Goal: Transaction & Acquisition: Purchase product/service

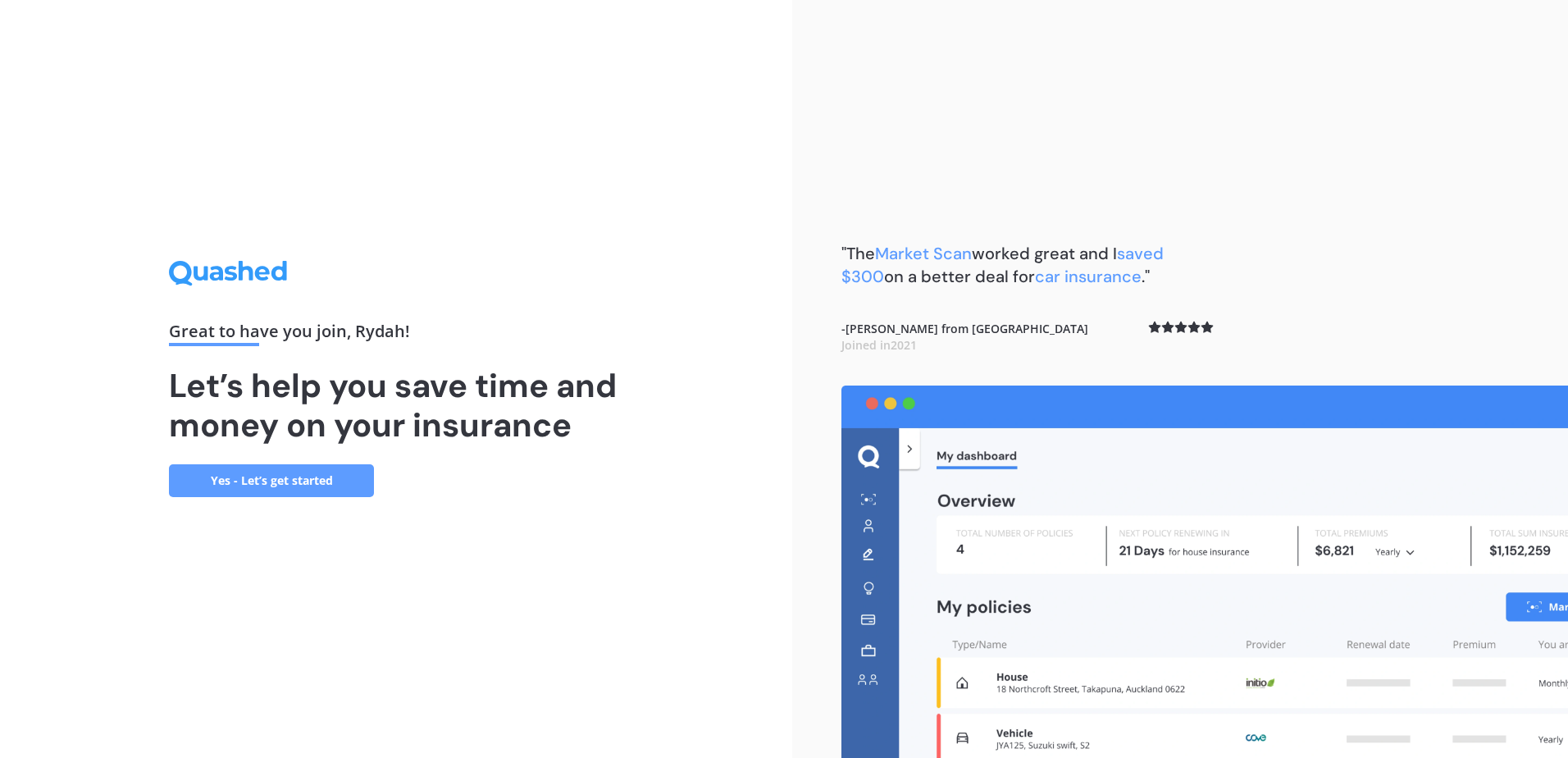
click at [247, 478] on link "Yes - Let’s get started" at bounding box center [271, 481] width 205 height 33
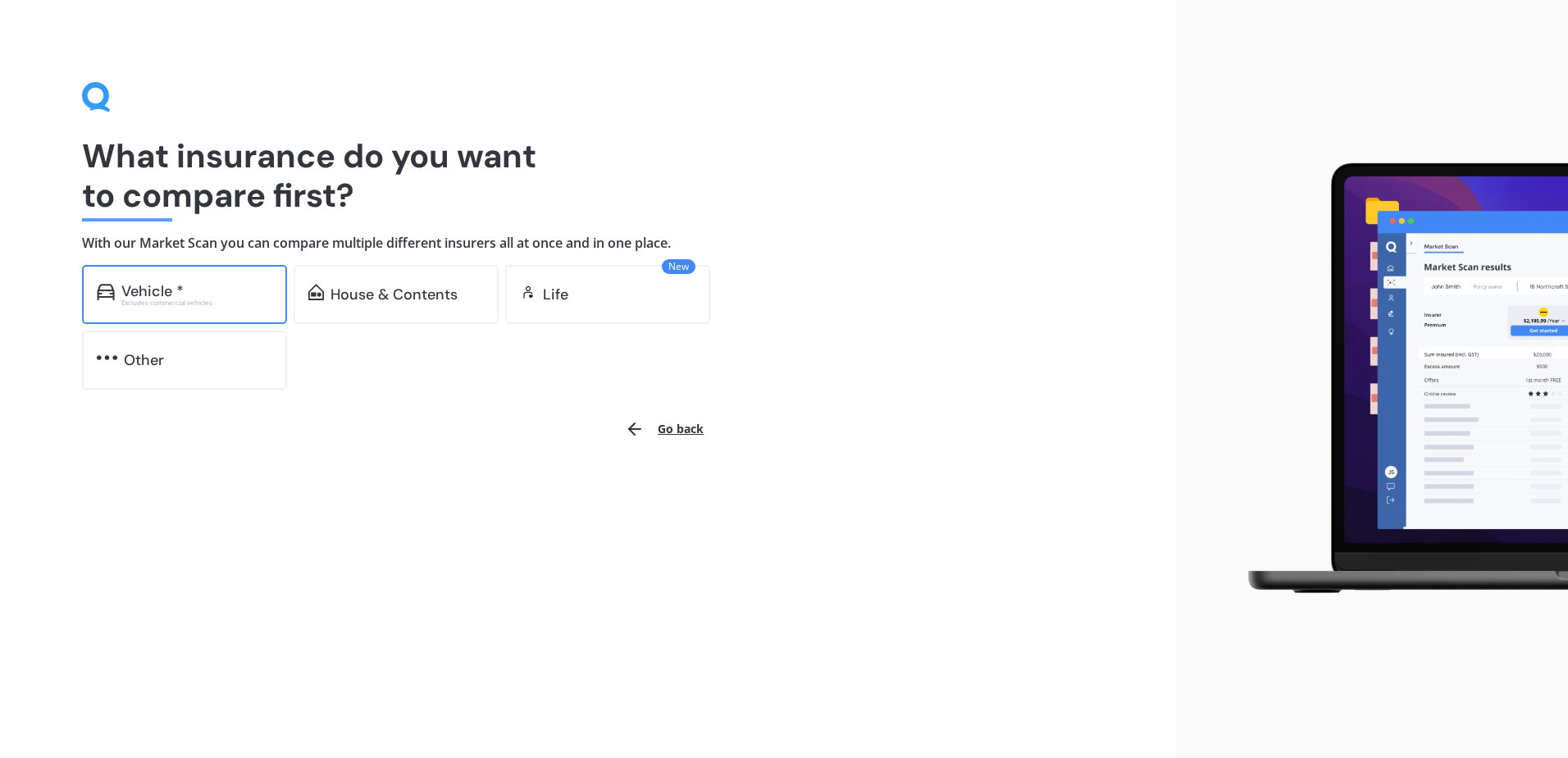
click at [189, 288] on div "Vehicle *" at bounding box center [197, 291] width 150 height 16
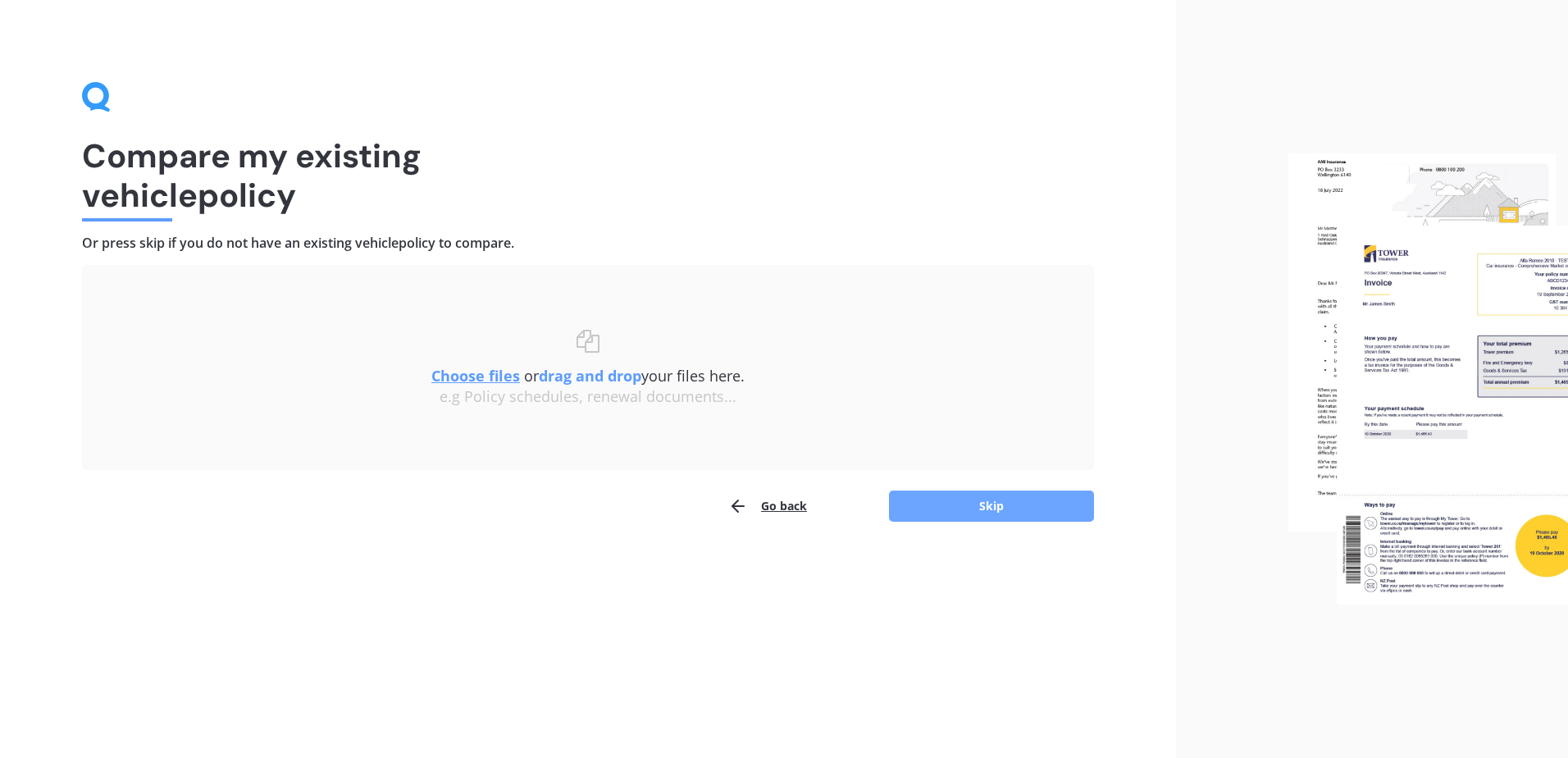
click at [953, 498] on button "Skip" at bounding box center [992, 506] width 205 height 31
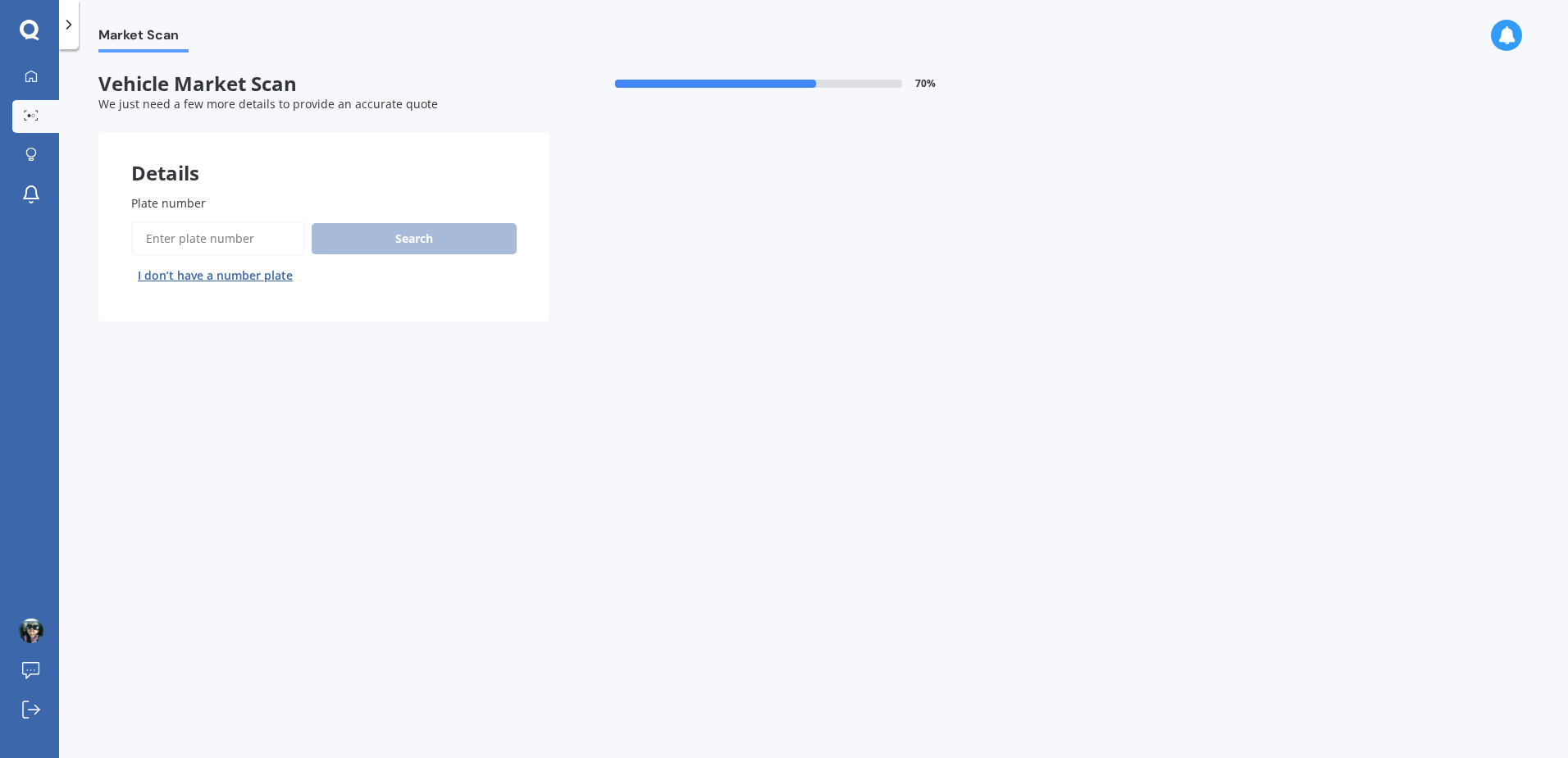
click at [201, 236] on input "Plate number" at bounding box center [218, 238] width 174 height 34
type input "hph423"
click at [392, 247] on button "Search" at bounding box center [414, 238] width 205 height 31
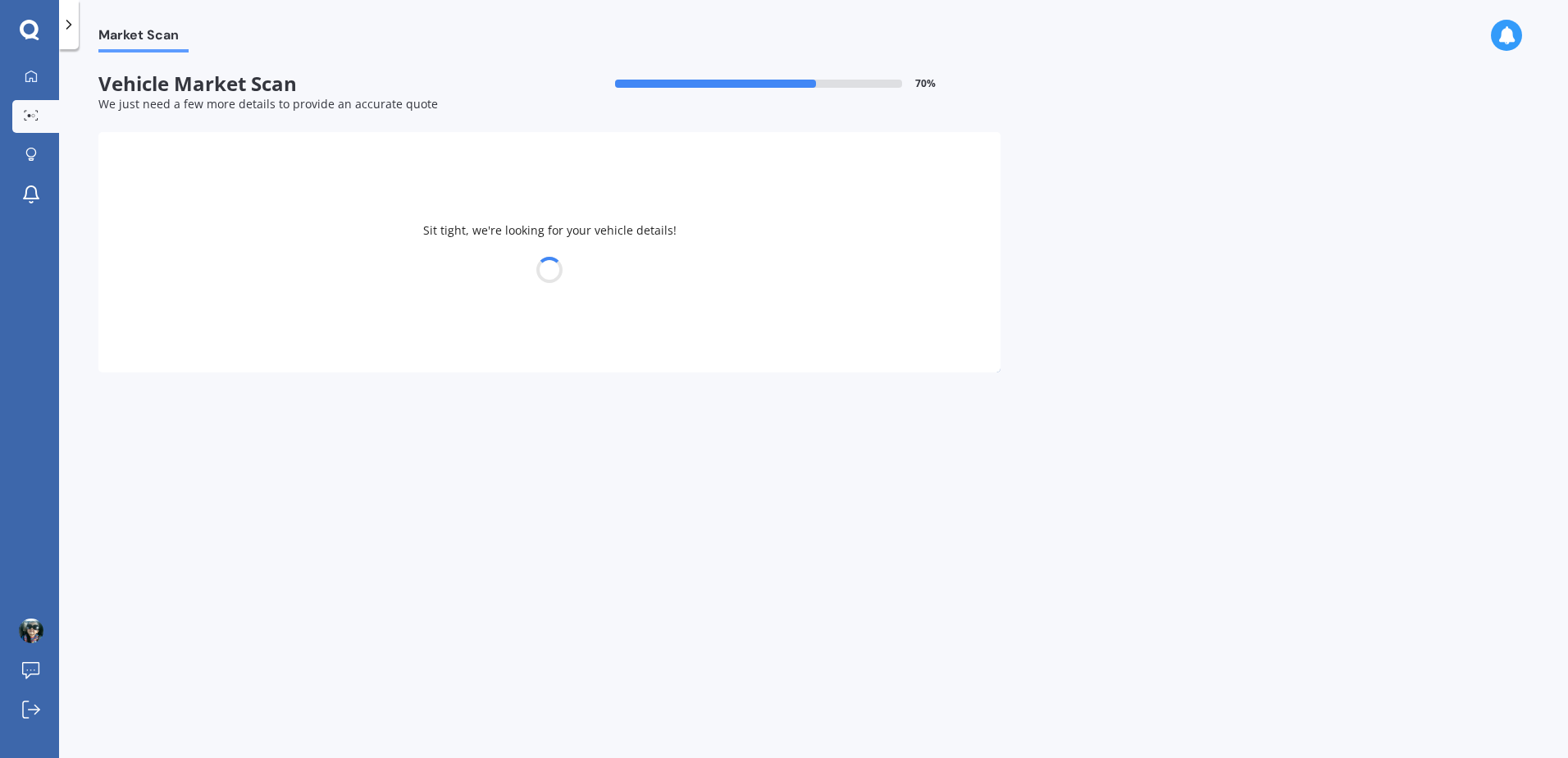
select select "TOYOTA"
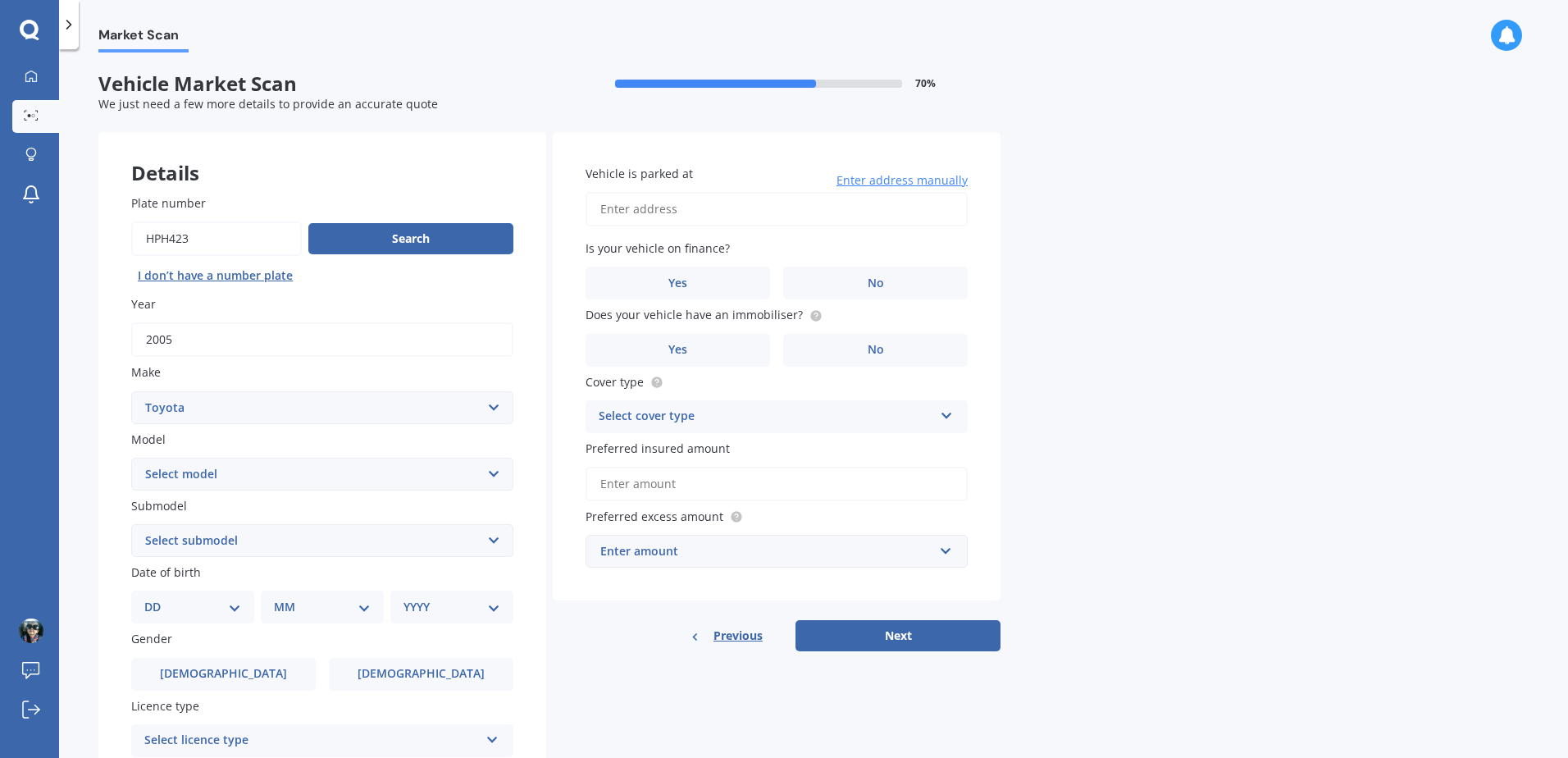
click at [443, 410] on select "Select make AC ALFA ROMEO ASTON [PERSON_NAME] AUDI AUSTIN BEDFORD Bentley BMW B…" at bounding box center [323, 408] width 382 height 33
click at [493, 462] on select "Select model 4 Runner 86 [PERSON_NAME] Alphard Altezza Aqua Aristo Aurion Auris…" at bounding box center [323, 474] width 382 height 33
click at [1280, 357] on div "Market Scan Vehicle Market Scan 70 % We just need a few more details to provide…" at bounding box center [813, 407] width 1509 height 709
click at [375, 472] on select "Select model 4 Runner 86 [PERSON_NAME] Alphard Altezza Aqua Aristo Aurion Auris…" at bounding box center [323, 474] width 382 height 33
select select "MARK X"
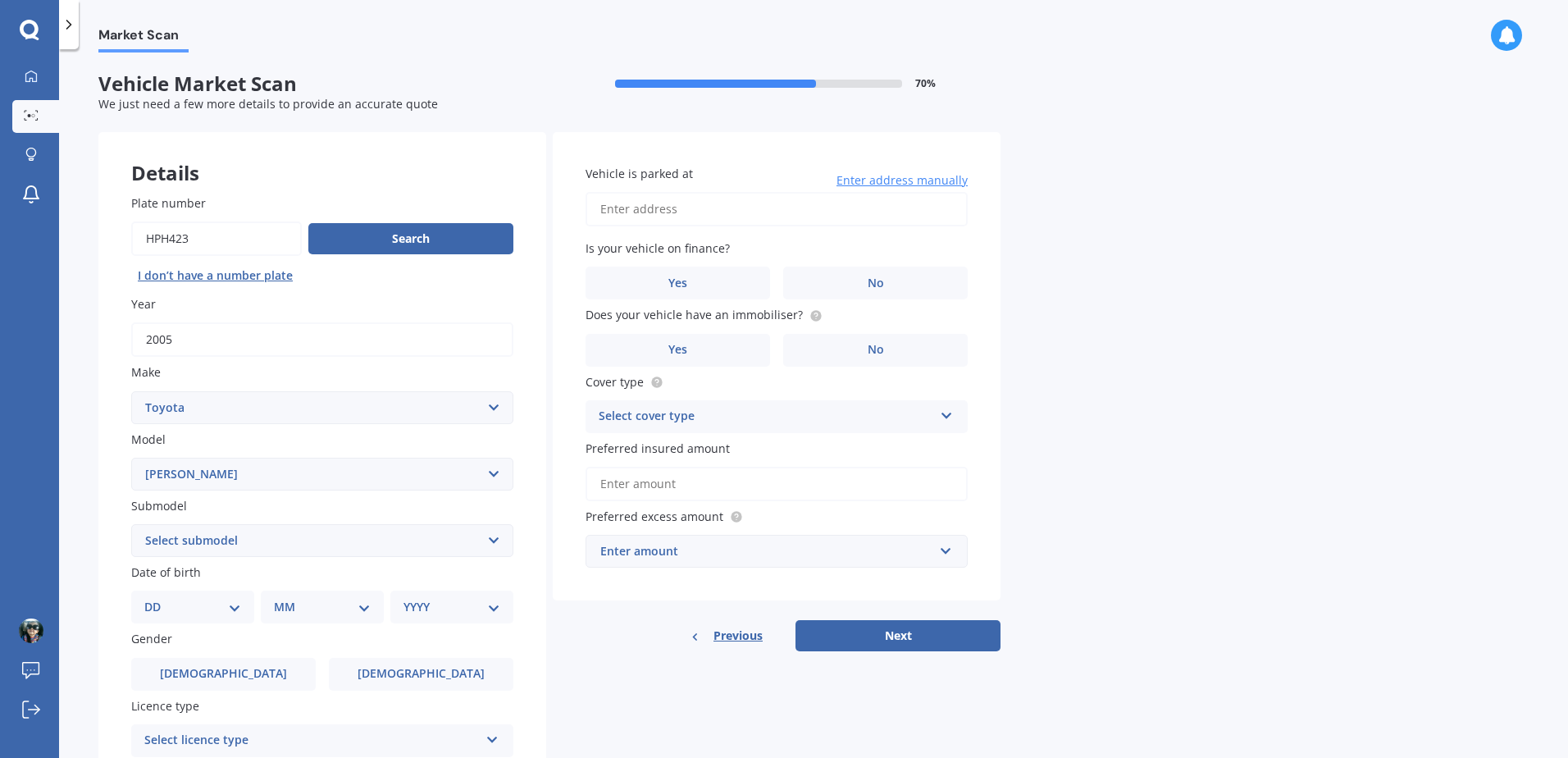
click at [131, 458] on select "Select model 4 Runner 86 [PERSON_NAME] Alphard Altezza Aqua Aristo Aurion Auris…" at bounding box center [323, 474] width 382 height 33
click at [502, 538] on select "Select submodel (All) Diesel" at bounding box center [323, 540] width 382 height 33
select select "(ALL)"
click at [131, 524] on select "Select submodel (All) Diesel" at bounding box center [323, 540] width 382 height 33
click at [235, 606] on select "DD 01 02 03 04 05 06 07 08 09 10 11 12 13 14 15 16 17 18 19 20 21 22 23 24 25 2…" at bounding box center [192, 607] width 97 height 18
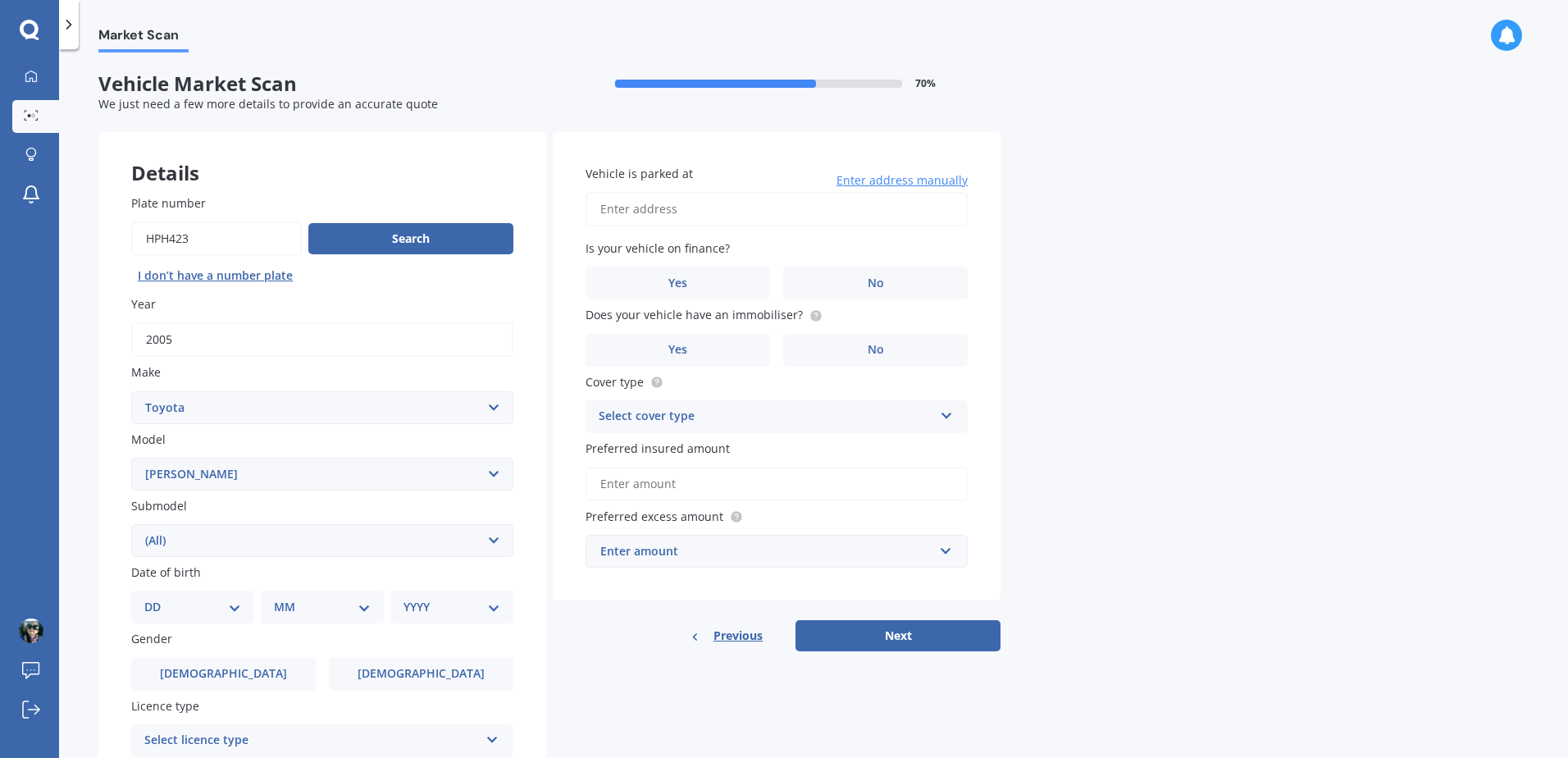
select select "14"
click at [158, 598] on select "DD 01 02 03 04 05 06 07 08 09 10 11 12 13 14 15 16 17 18 19 20 21 22 23 24 25 2…" at bounding box center [192, 607] width 97 height 18
click at [362, 610] on select "MM 01 02 03 04 05 06 07 08 09 10 11 12" at bounding box center [325, 607] width 91 height 18
select select "10"
click at [280, 598] on select "MM 01 02 03 04 05 06 07 08 09 10 11 12" at bounding box center [325, 607] width 91 height 18
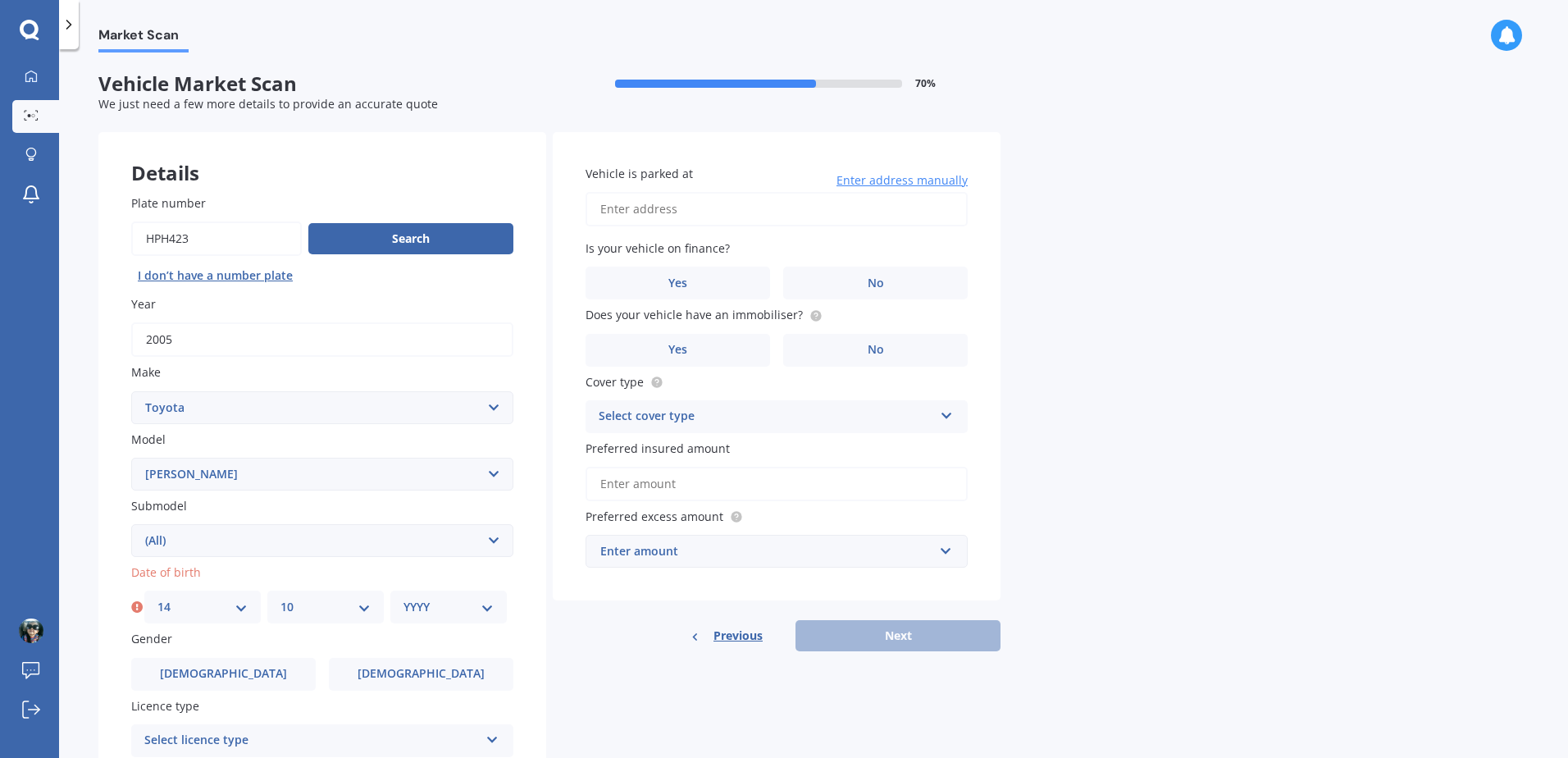
click at [487, 611] on select "YYYY 2025 2024 2023 2022 2021 2020 2019 2018 2017 2016 2015 2014 2013 2012 2011…" at bounding box center [449, 607] width 91 height 18
select select "1994"
click at [403, 598] on select "YYYY 2025 2024 2023 2022 2021 2020 2019 2018 2017 2016 2015 2014 2013 2012 2011…" at bounding box center [449, 607] width 91 height 18
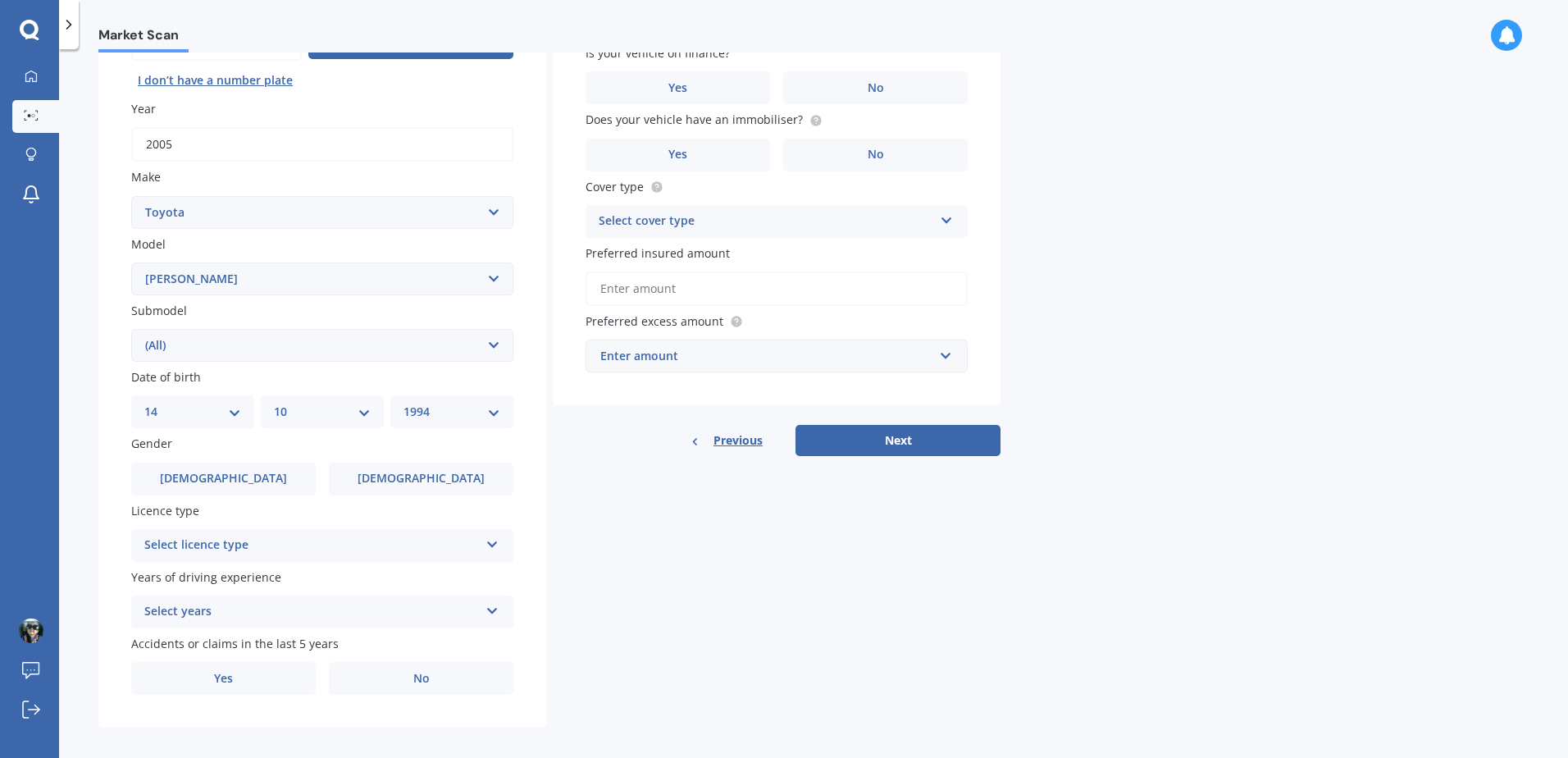
scroll to position [208, 0]
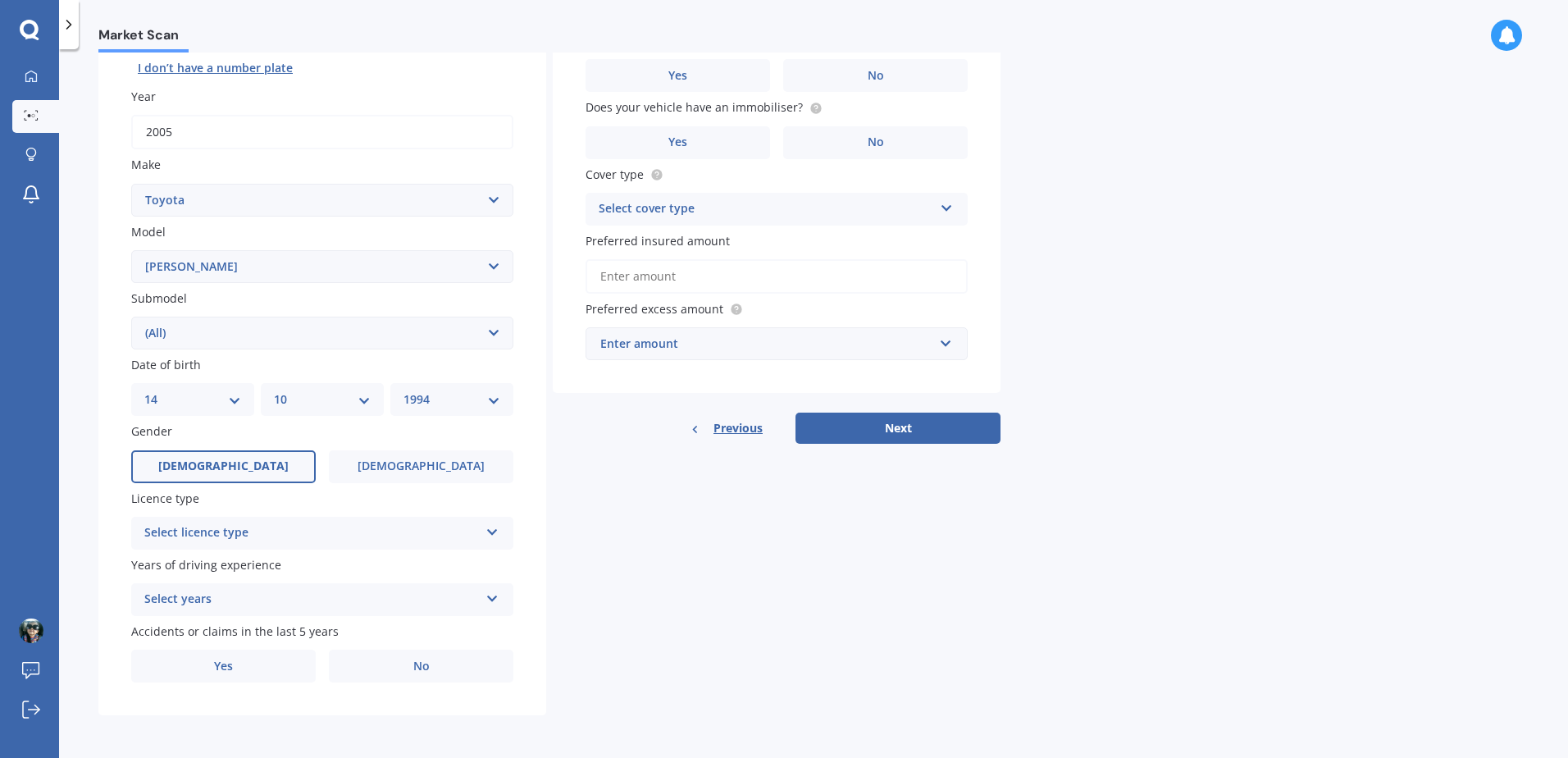
click at [232, 467] on span "[DEMOGRAPHIC_DATA]" at bounding box center [224, 466] width 131 height 14
click at [0, 0] on input "[DEMOGRAPHIC_DATA]" at bounding box center [0, 0] width 0 height 0
click at [495, 540] on div "Select licence type NZ Full NZ Restricted NZ Learners [GEOGRAPHIC_DATA] [GEOGRA…" at bounding box center [323, 533] width 382 height 33
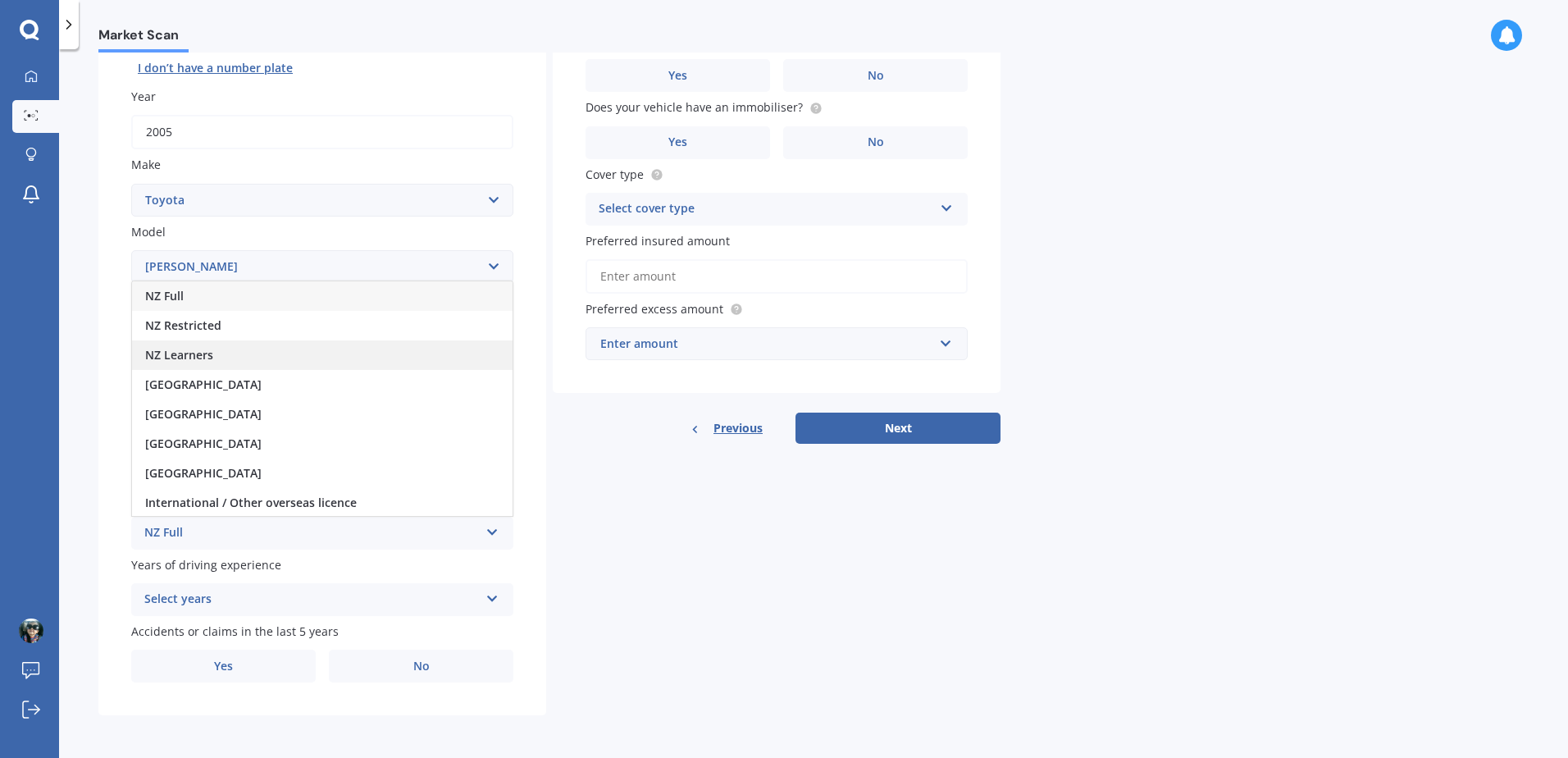
click at [202, 354] on span "NZ Learners" at bounding box center [179, 355] width 68 height 15
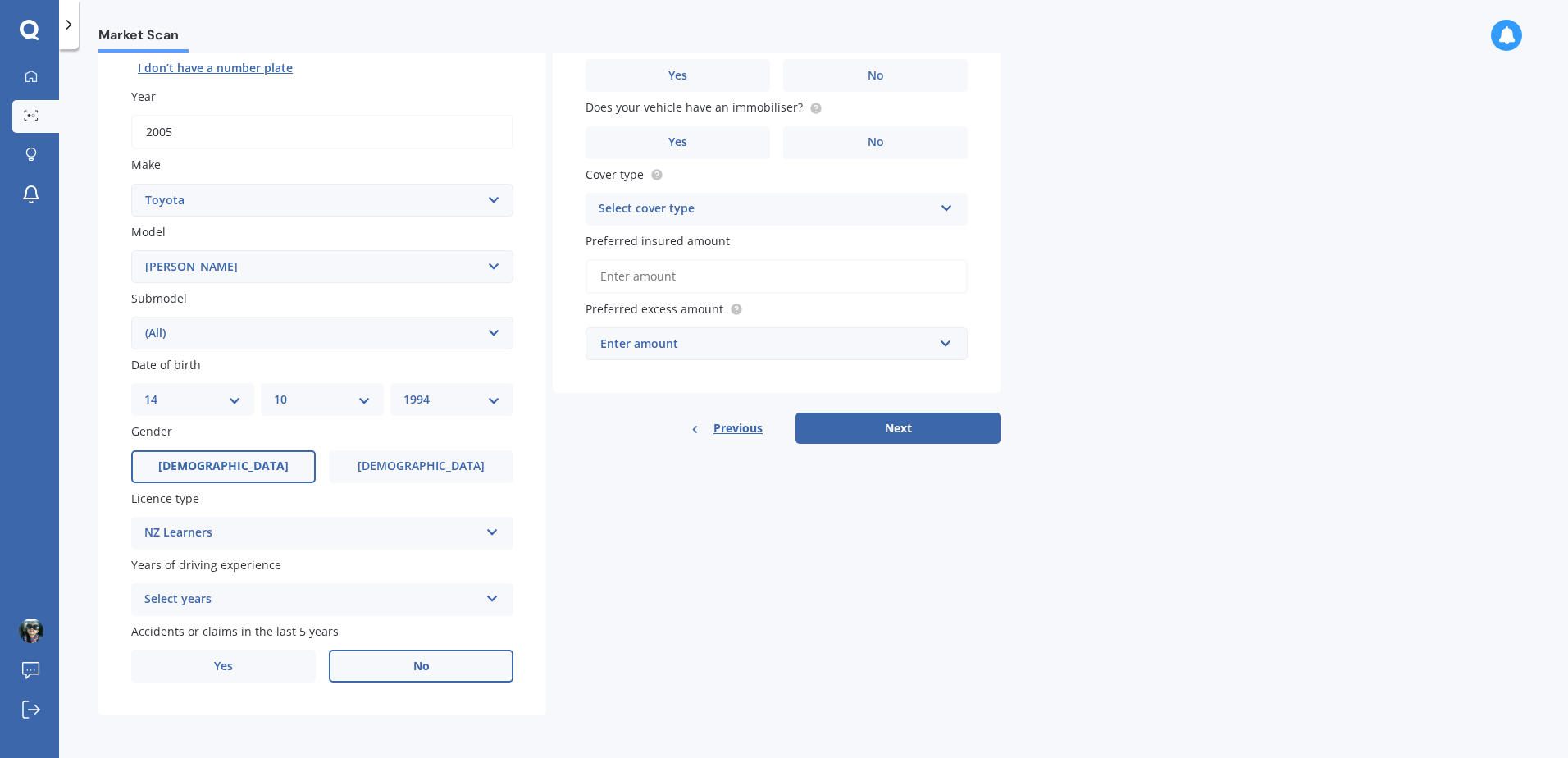
click at [426, 660] on span "No" at bounding box center [421, 666] width 16 height 14
click at [0, 0] on input "No" at bounding box center [0, 0] width 0 height 0
click at [496, 595] on icon at bounding box center [492, 596] width 14 height 12
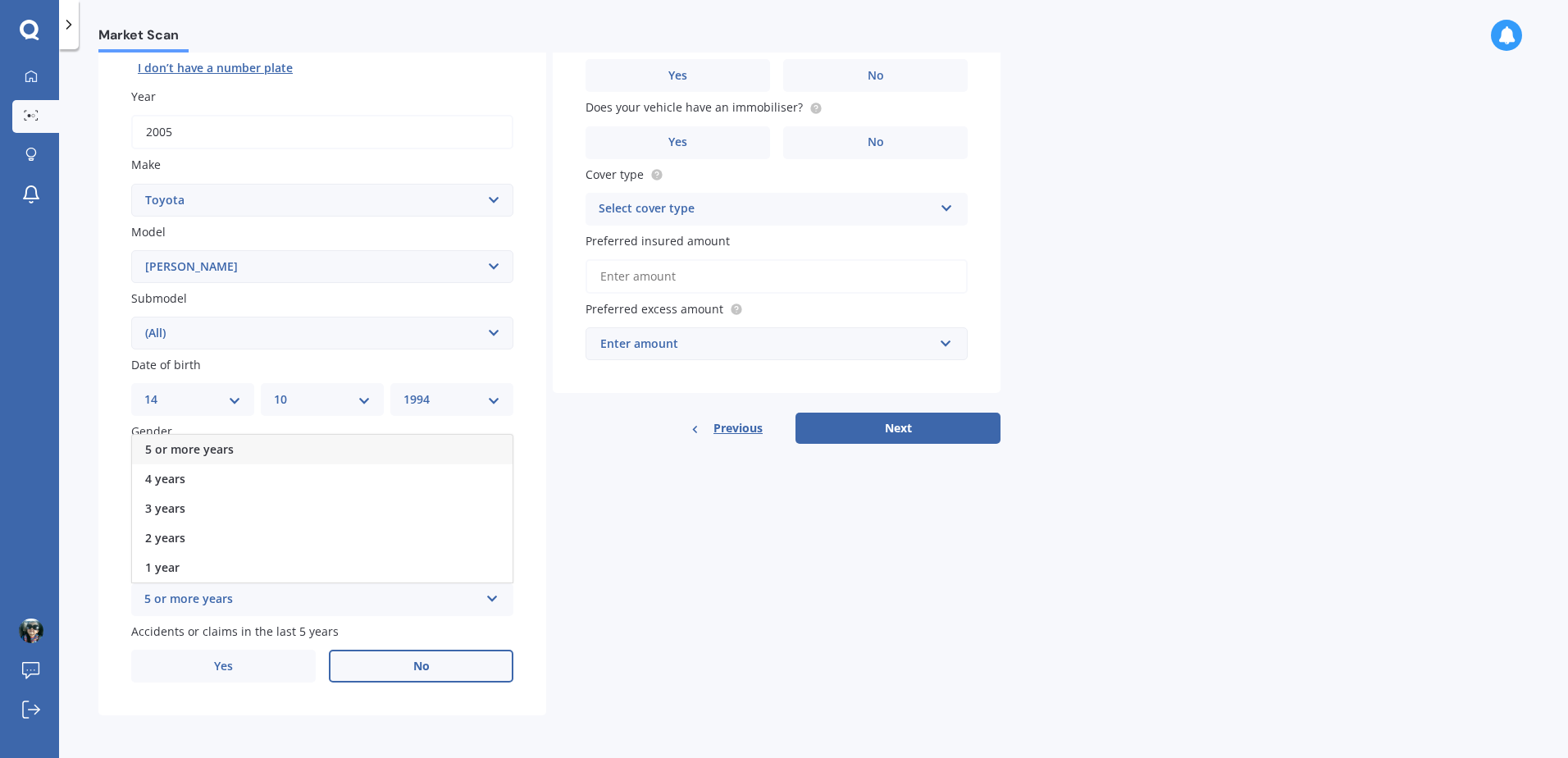
click at [668, 594] on div "Details Plate number Search I don’t have a number plate Year [DATE] Make Select…" at bounding box center [549, 320] width 902 height 792
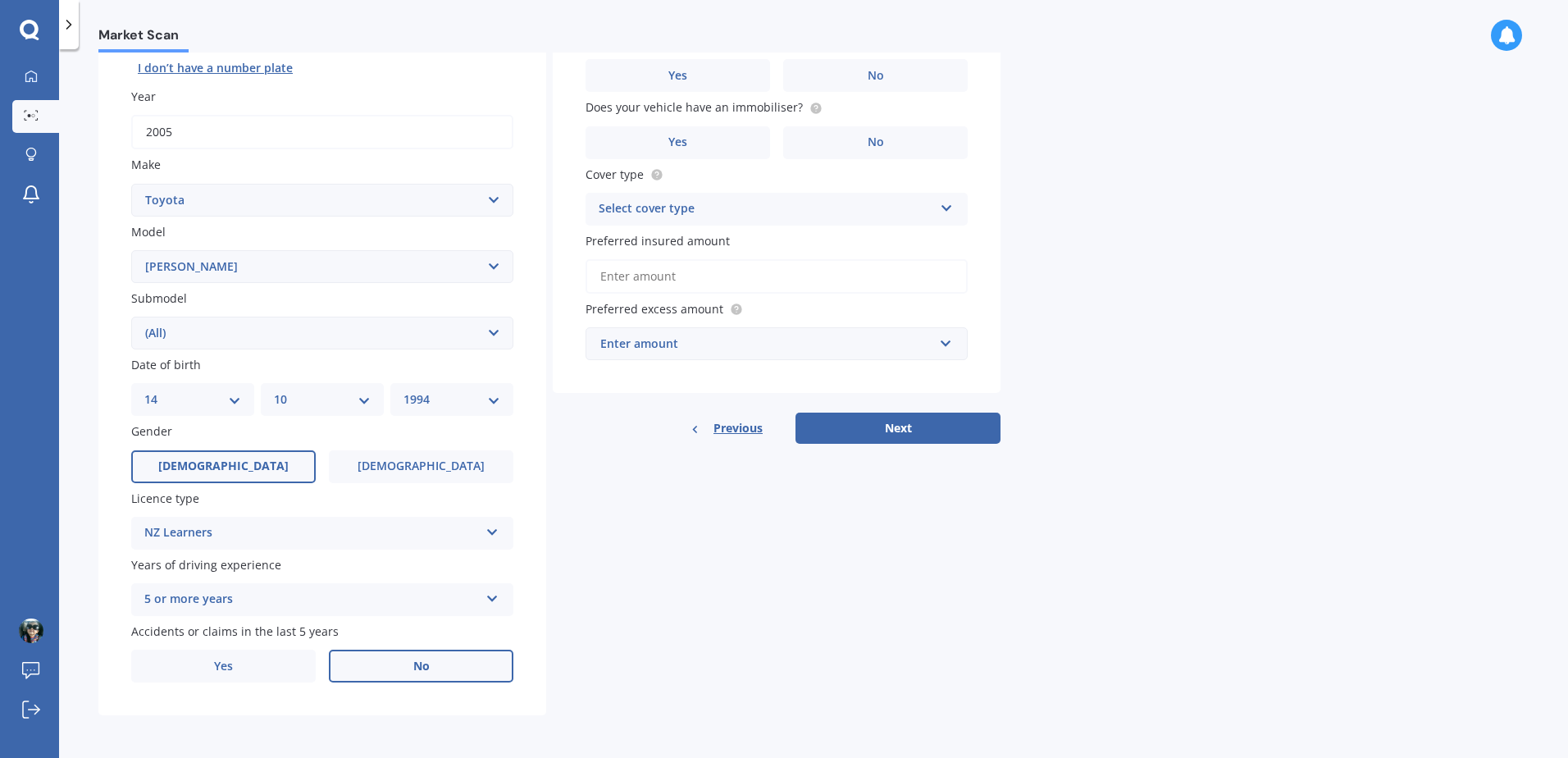
click at [492, 600] on icon at bounding box center [492, 596] width 14 height 12
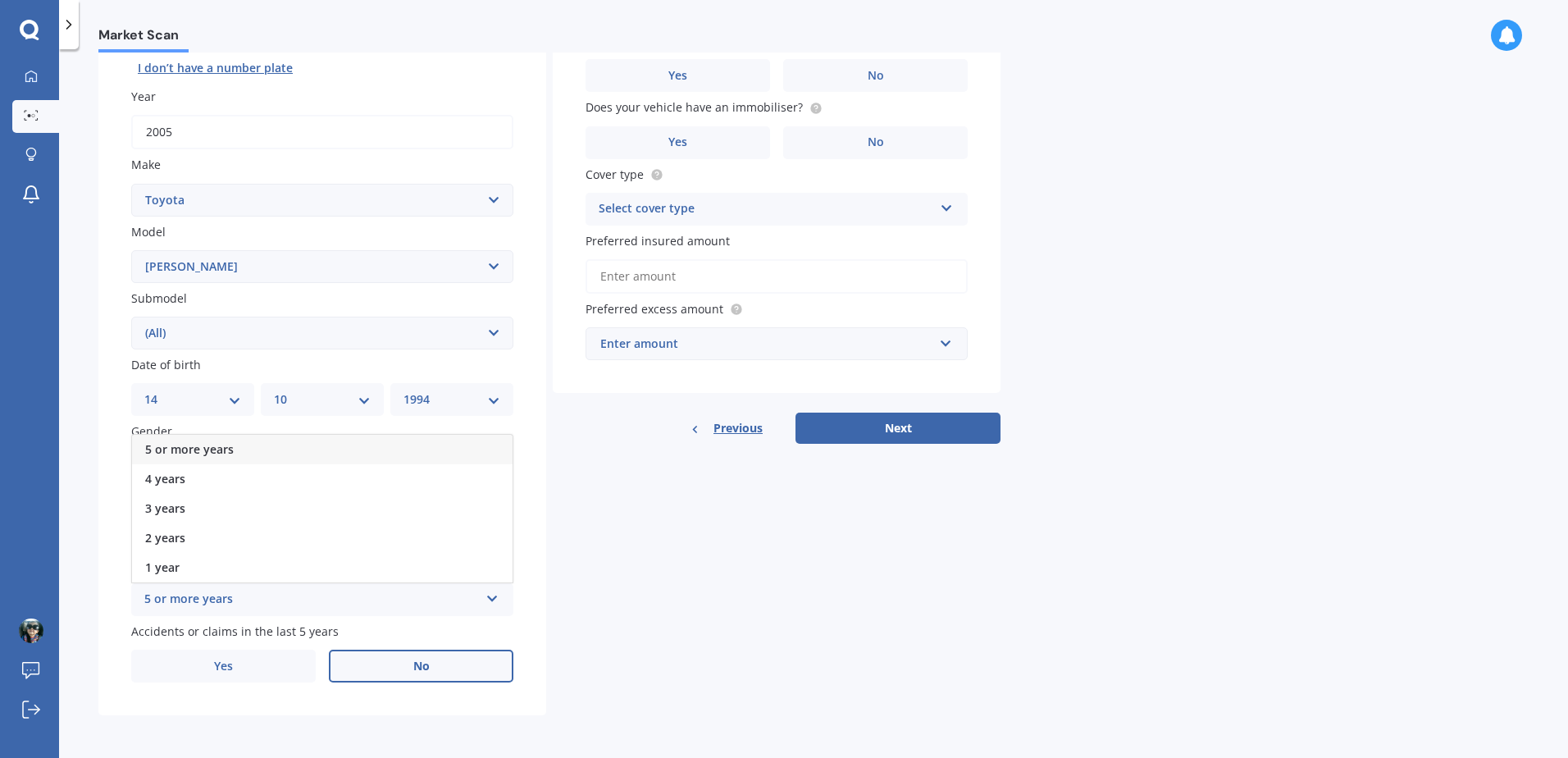
click at [626, 604] on div "Details Plate number Search I don’t have a number plate Year [DATE] Make Select…" at bounding box center [549, 320] width 902 height 792
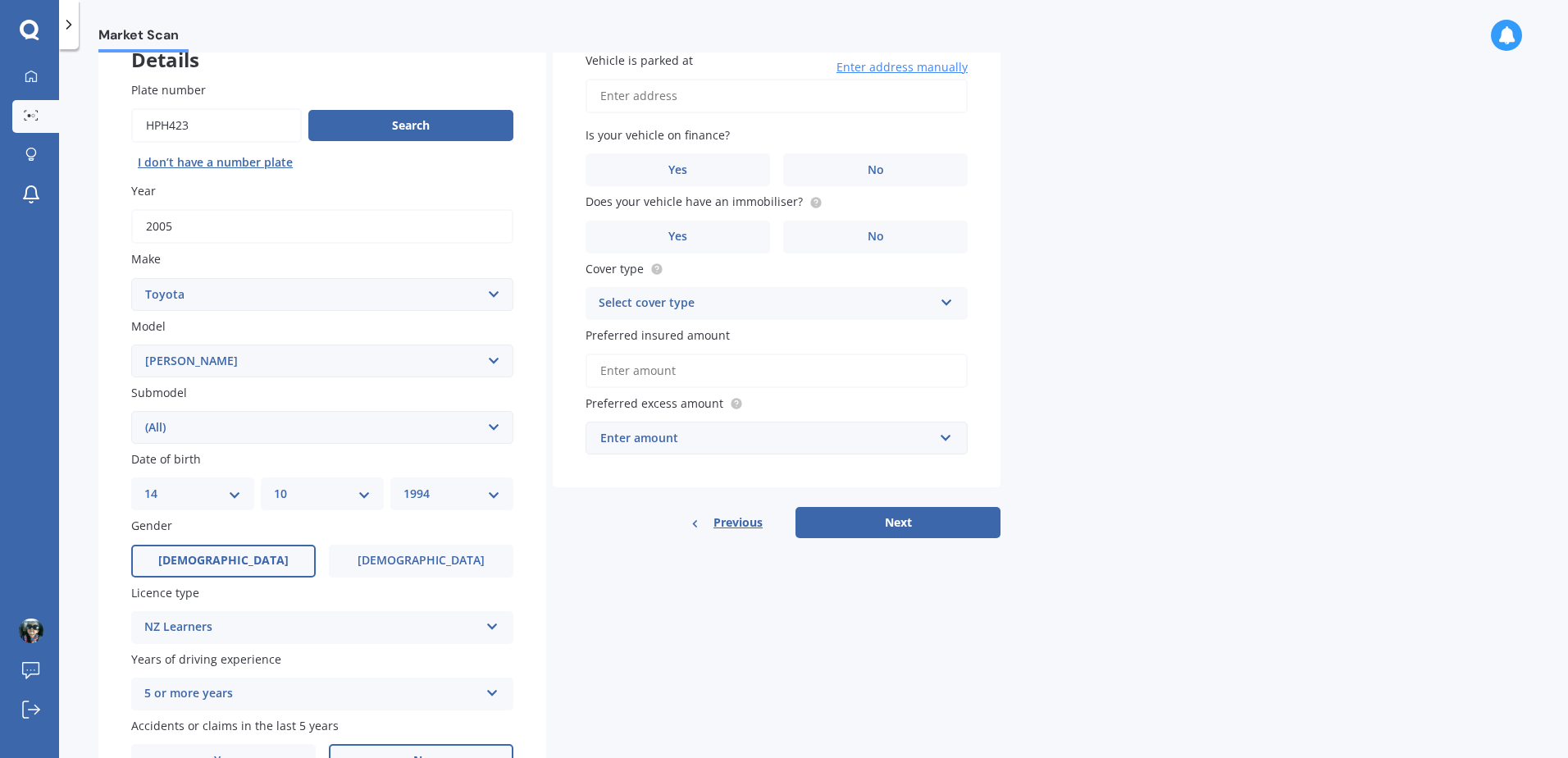
scroll to position [0, 0]
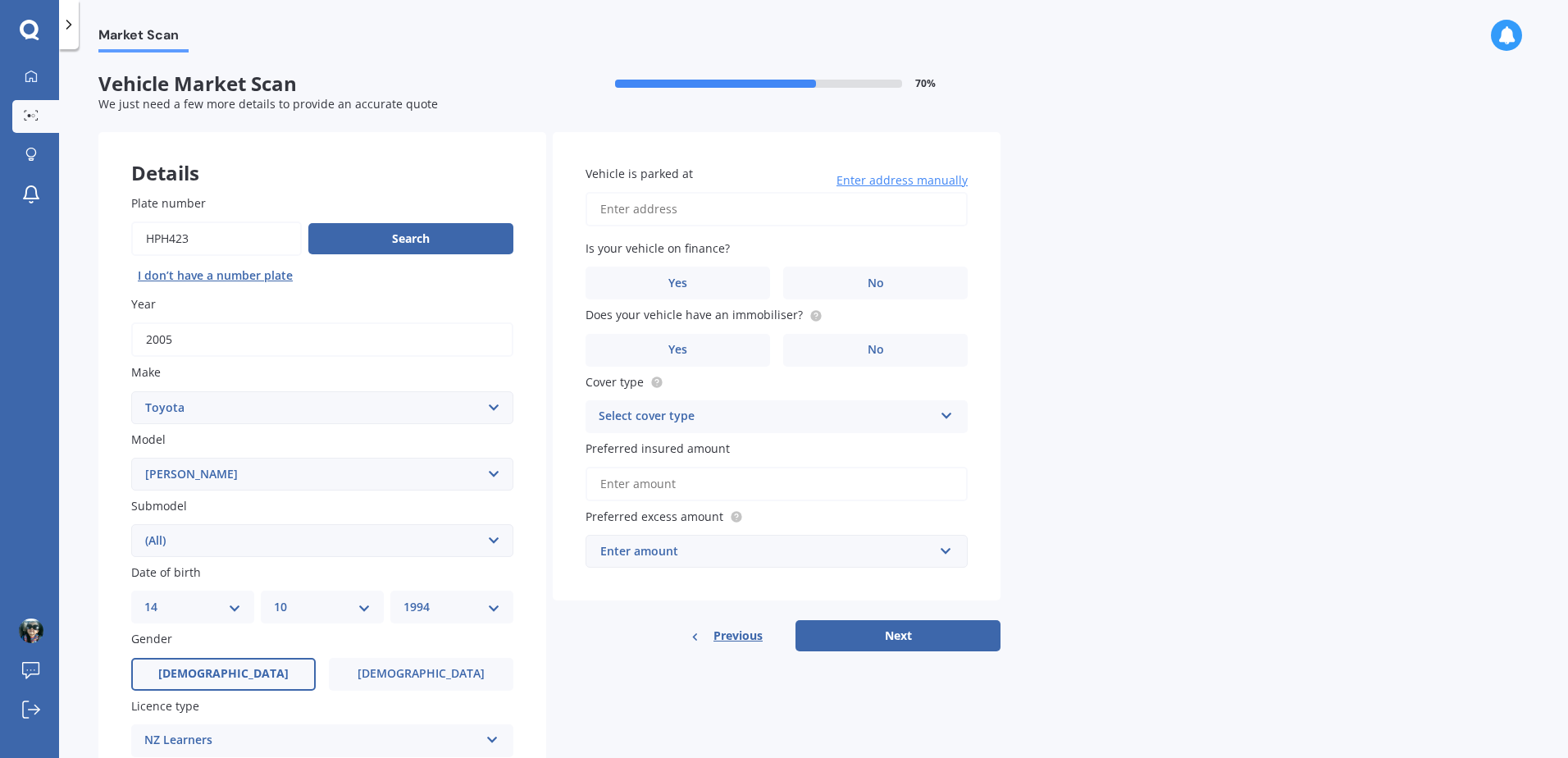
click at [760, 208] on input "Vehicle is parked at" at bounding box center [777, 209] width 382 height 34
type input "[STREET_ADDRESS]"
click at [859, 286] on label "No" at bounding box center [876, 283] width 185 height 33
click at [0, 0] on input "No" at bounding box center [0, 0] width 0 height 0
click at [667, 338] on label "Yes" at bounding box center [678, 350] width 185 height 33
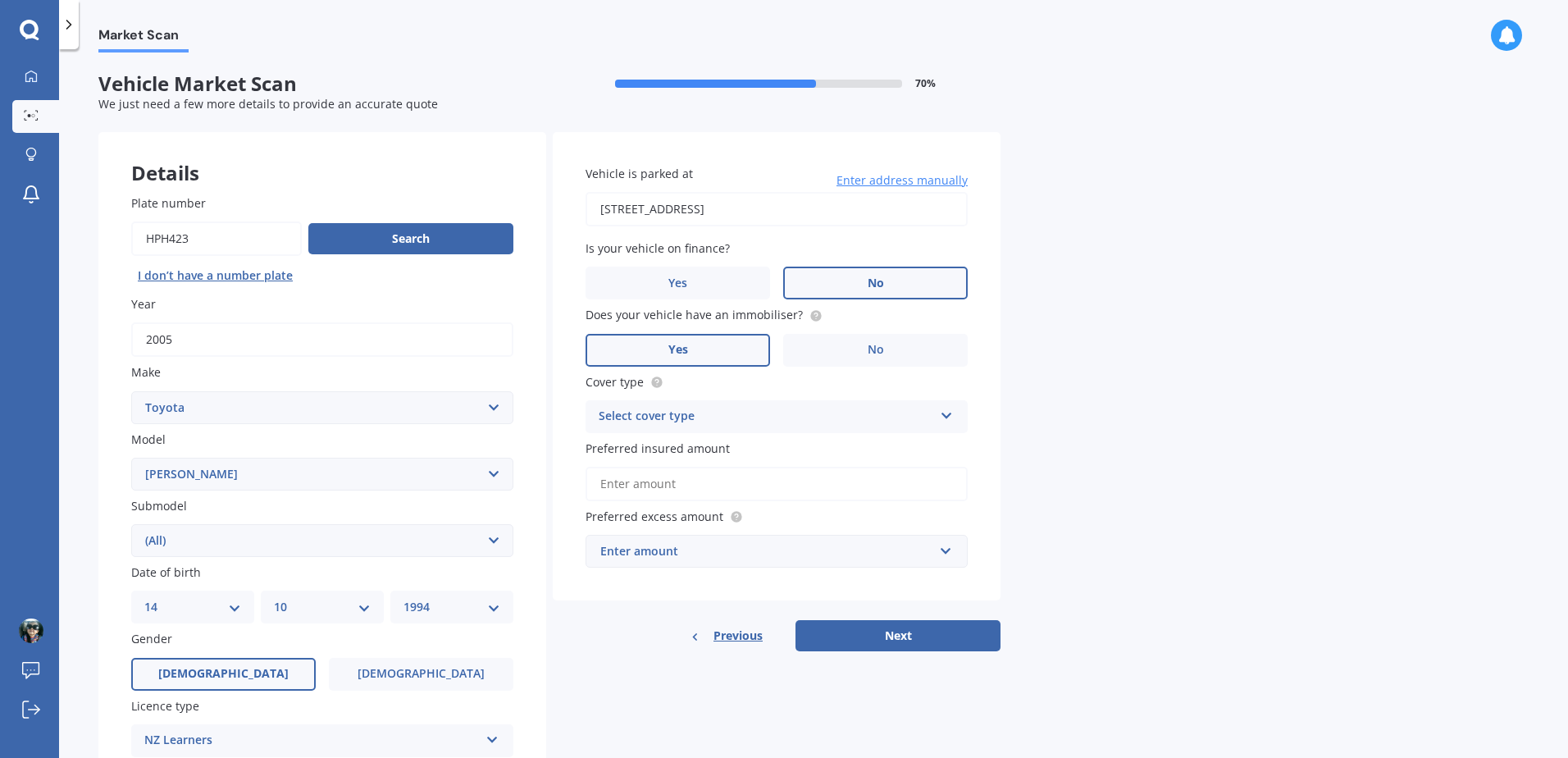
click at [0, 0] on input "Yes" at bounding box center [0, 0] width 0 height 0
click at [789, 416] on div "Select cover type" at bounding box center [766, 417] width 334 height 20
click at [740, 444] on div "Comprehensive" at bounding box center [777, 449] width 381 height 30
click at [943, 634] on button "Next" at bounding box center [898, 636] width 205 height 31
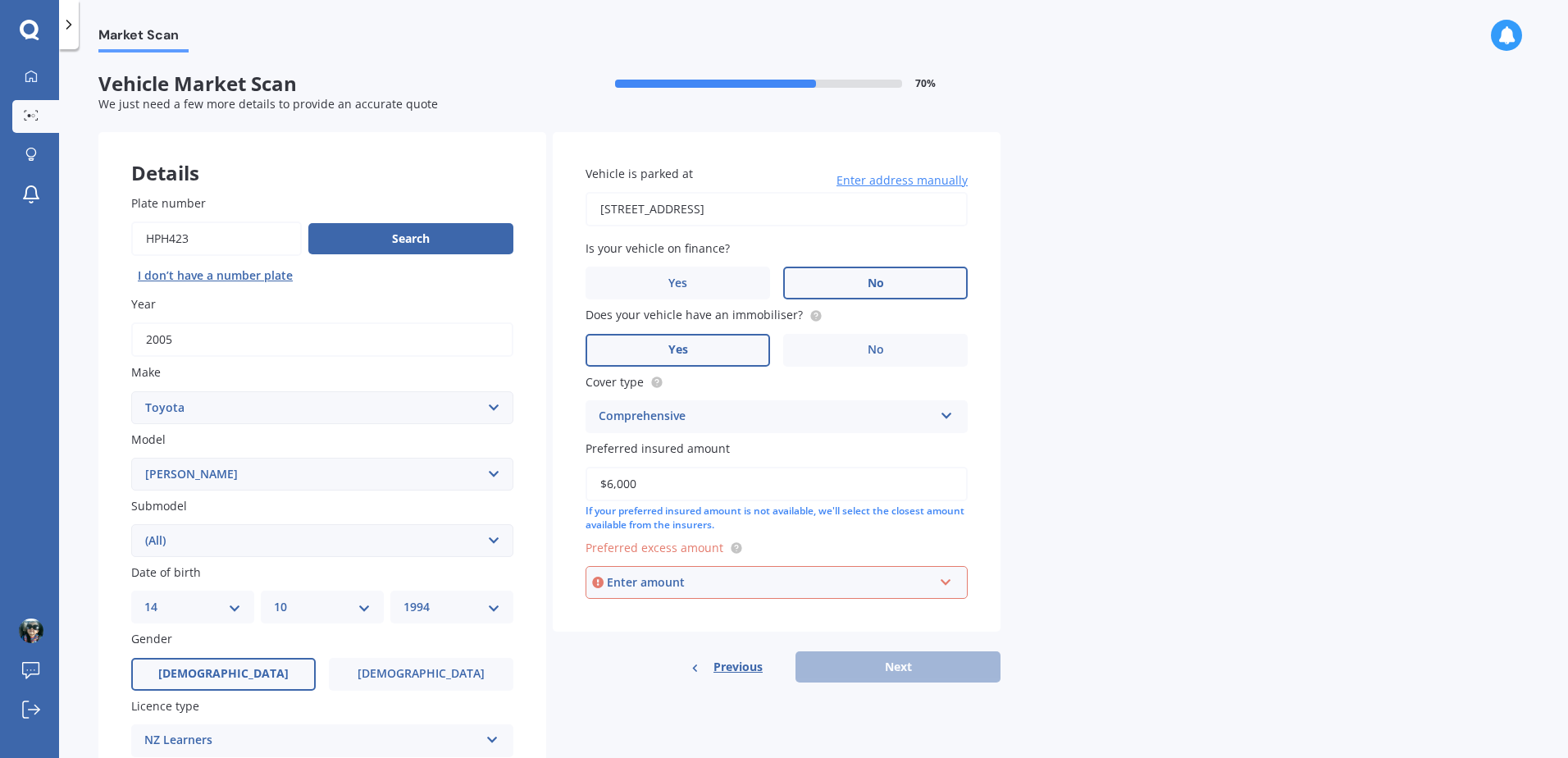
type input "$6,000"
click at [771, 593] on input "text" at bounding box center [770, 582] width 367 height 31
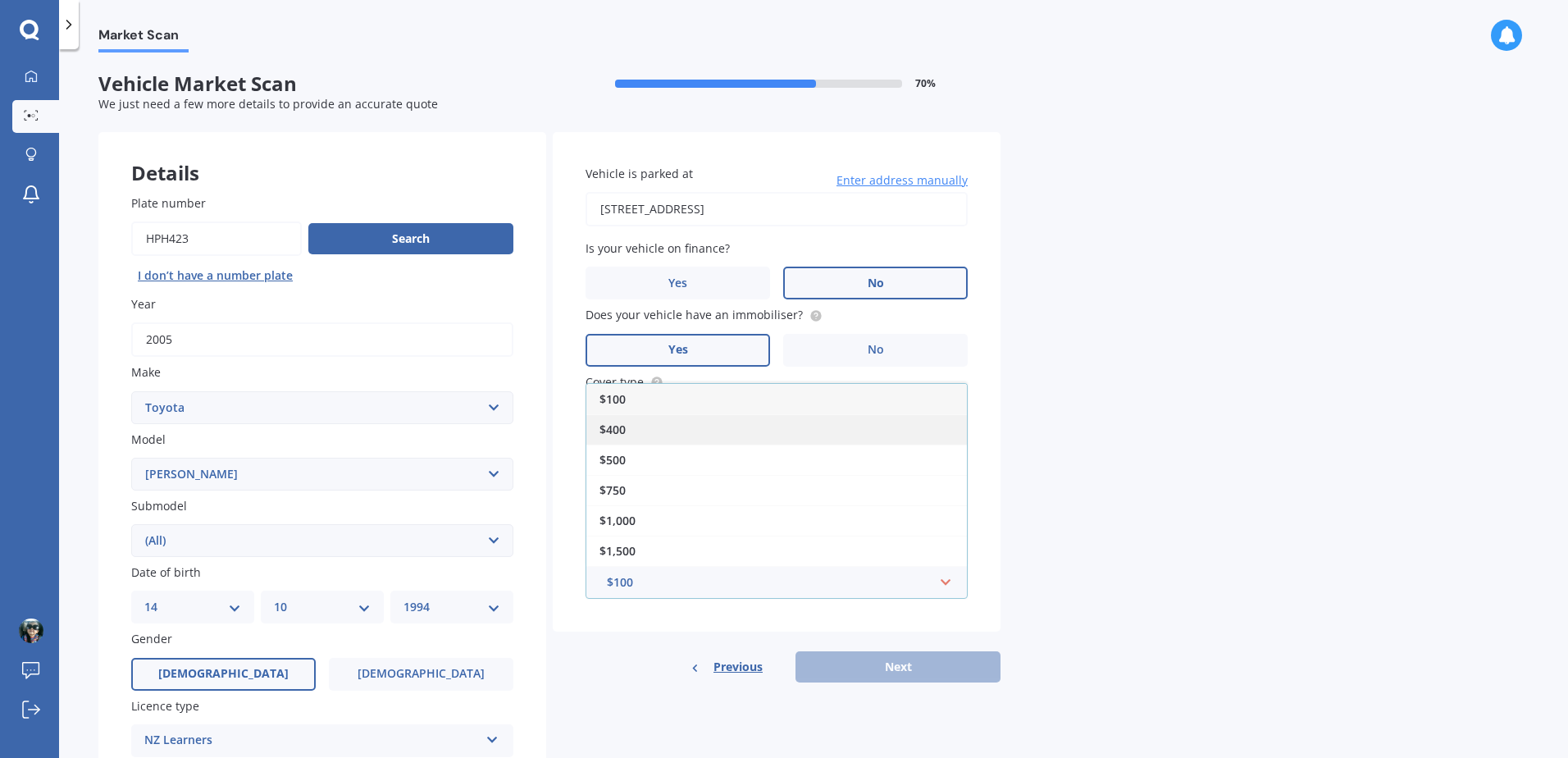
click at [667, 427] on div "$400" at bounding box center [777, 429] width 381 height 30
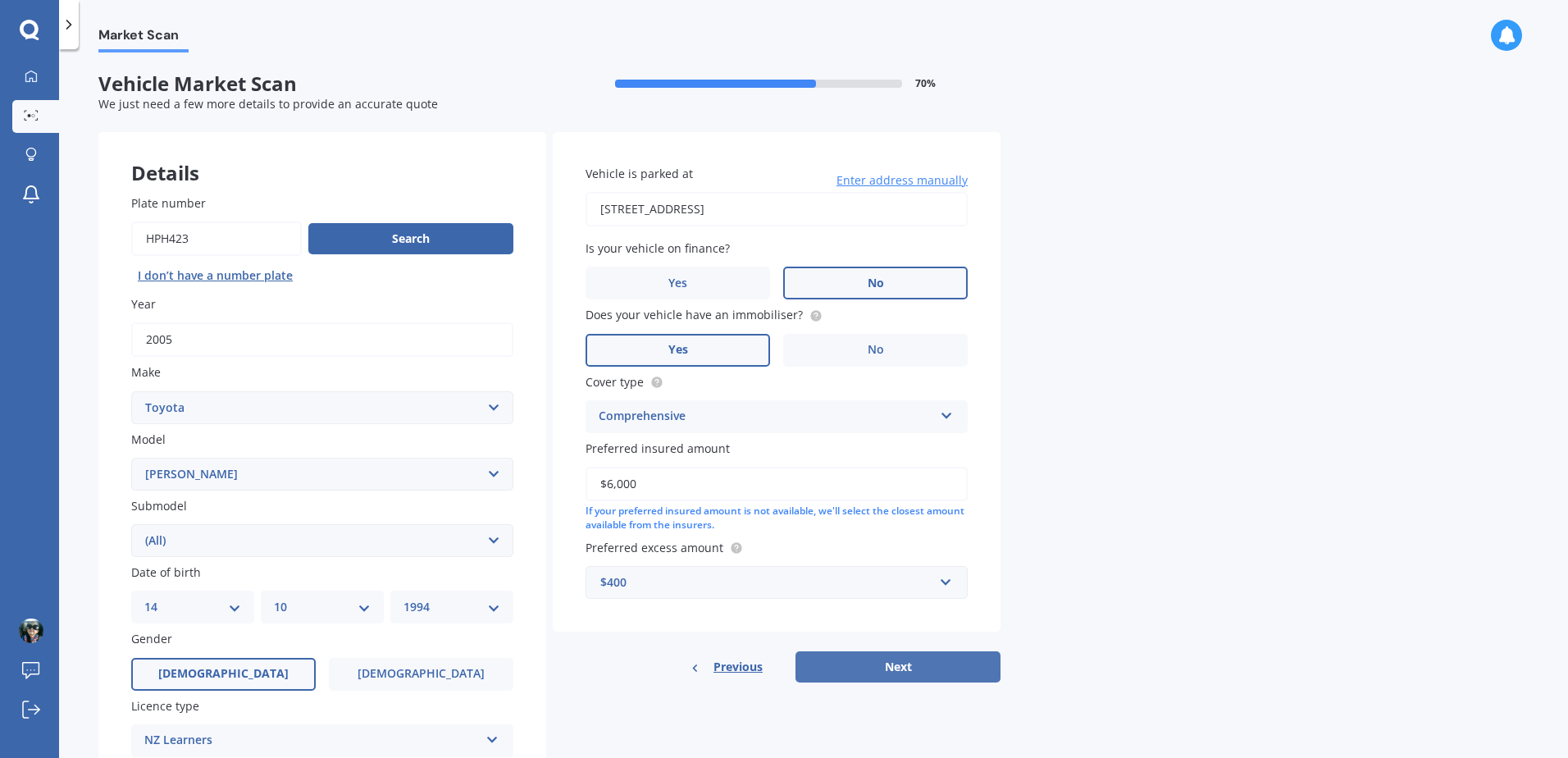
click at [963, 672] on button "Next" at bounding box center [898, 666] width 205 height 31
select select "14"
select select "10"
select select "1994"
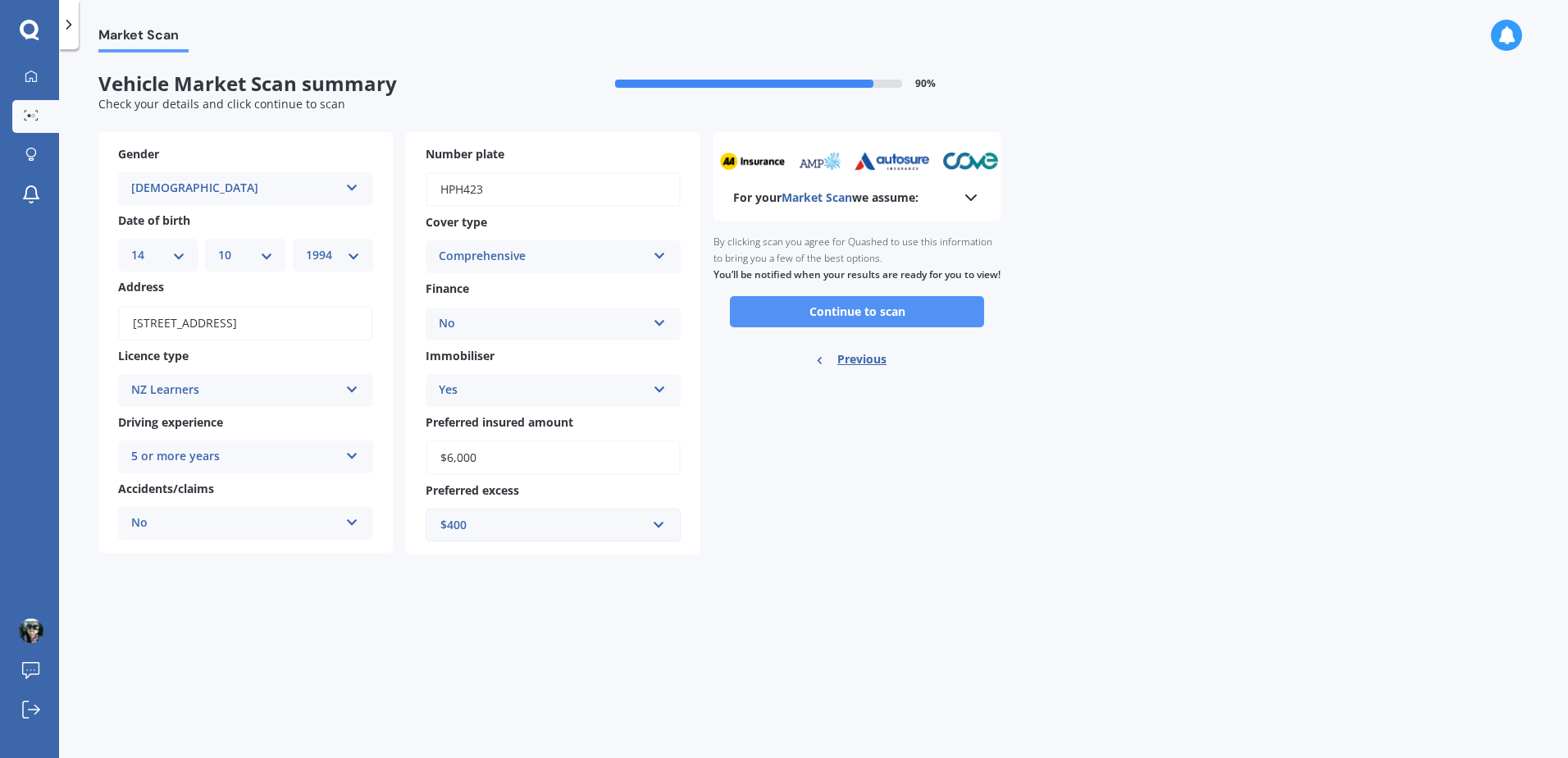
click at [924, 327] on button "Continue to scan" at bounding box center [857, 312] width 254 height 31
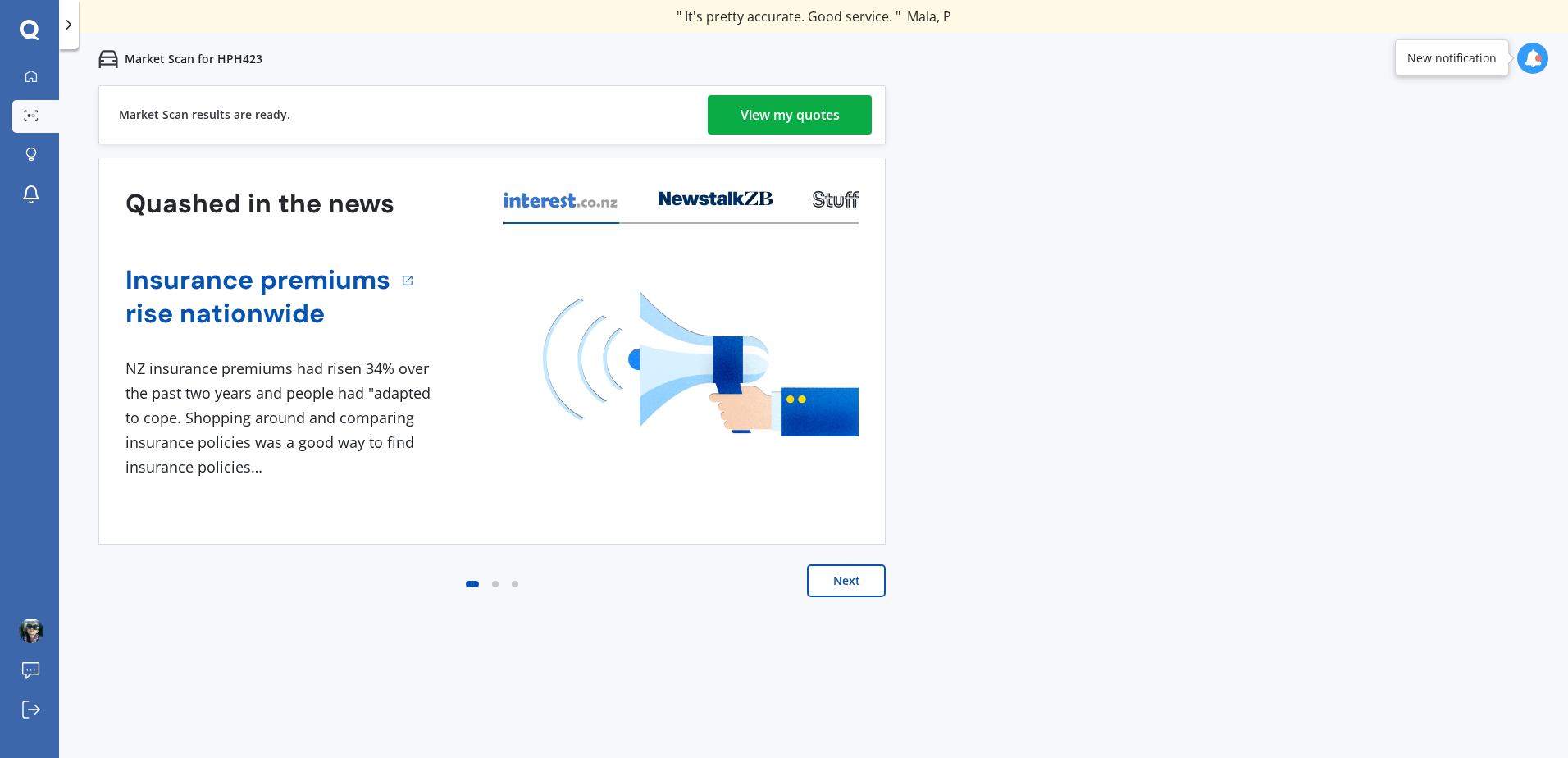
click at [764, 114] on div "View my quotes" at bounding box center [789, 114] width 99 height 39
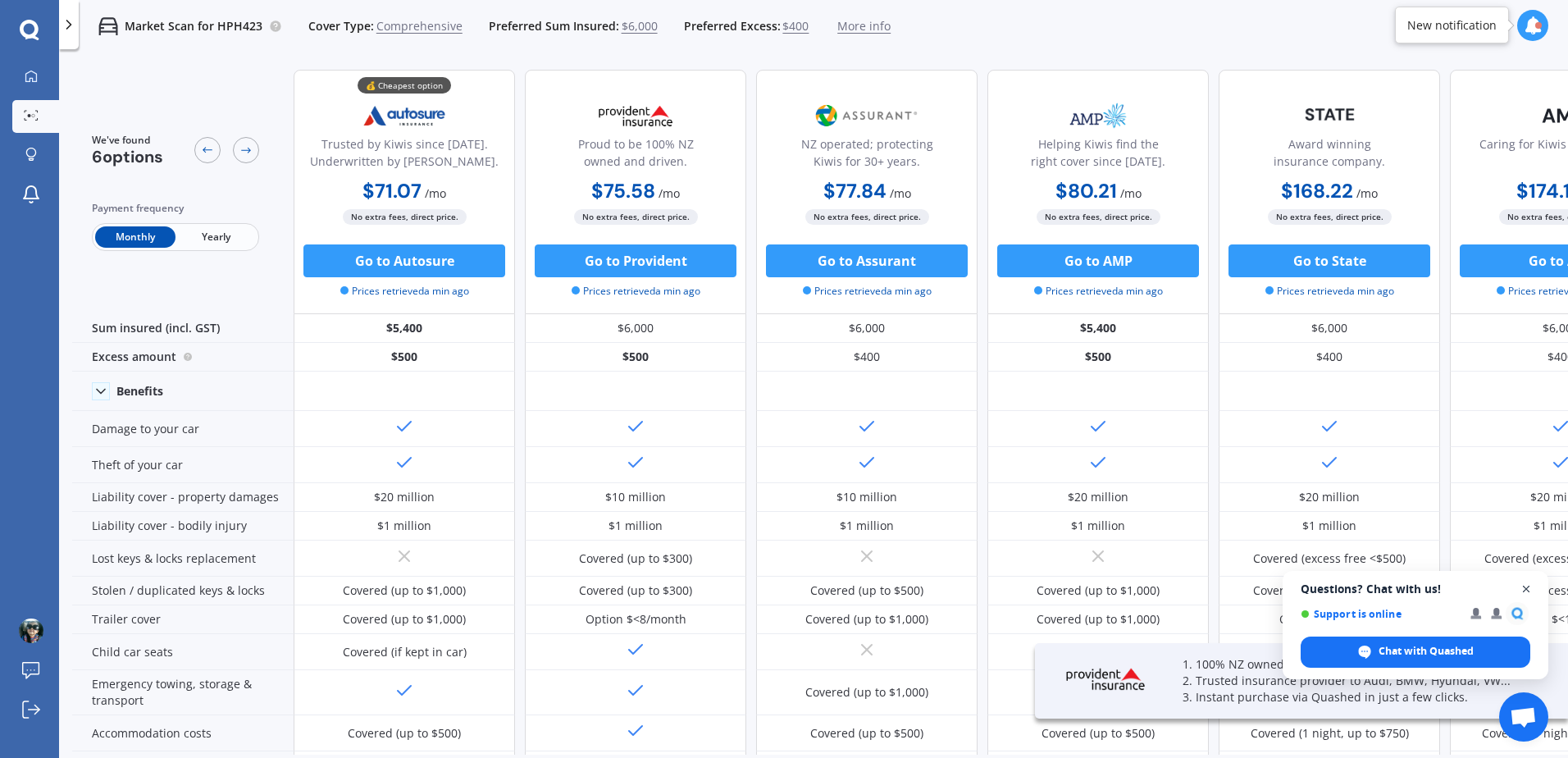
click at [1526, 591] on span "Open chat" at bounding box center [1526, 589] width 21 height 21
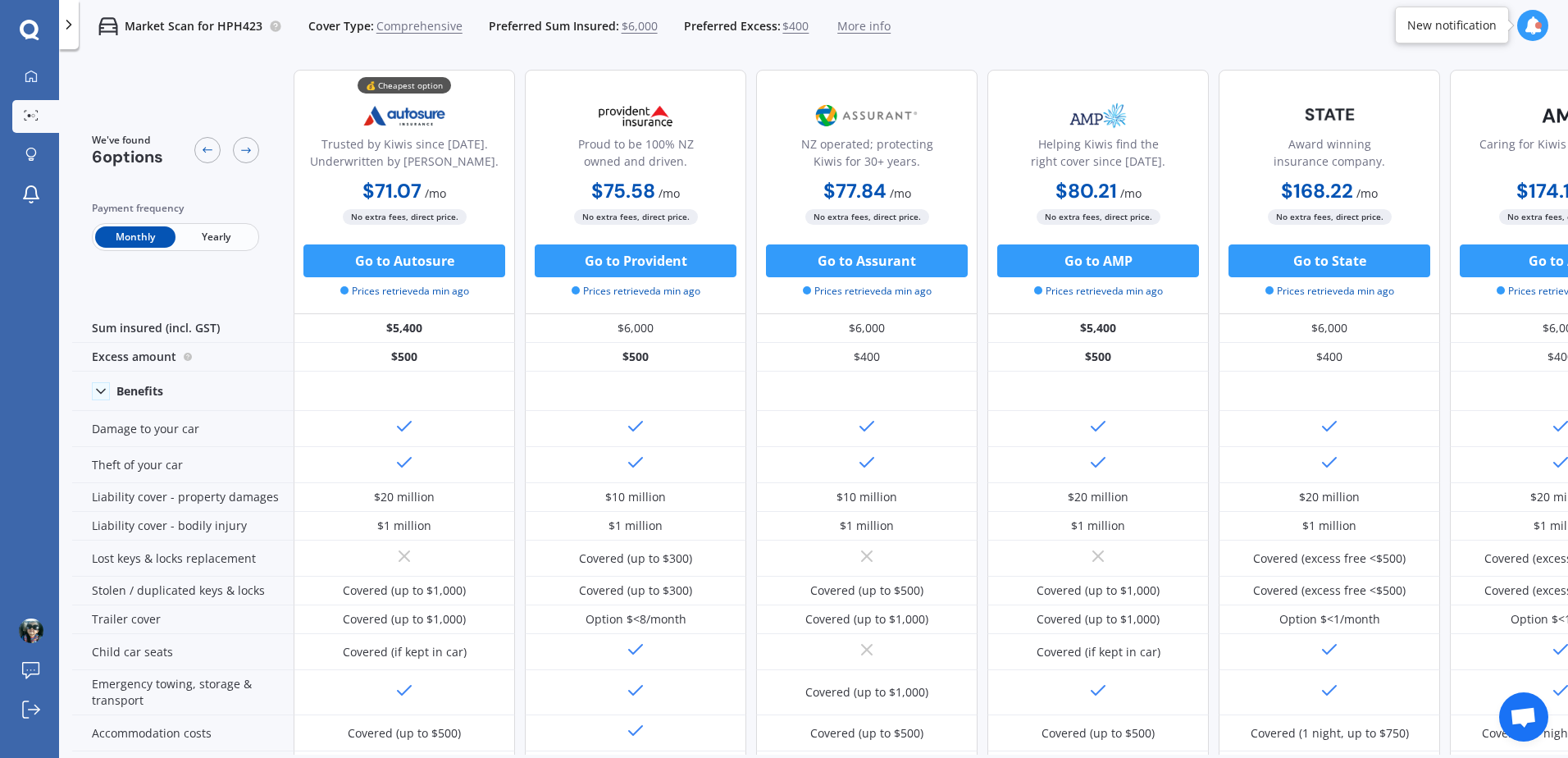
click at [68, 20] on icon at bounding box center [69, 24] width 16 height 16
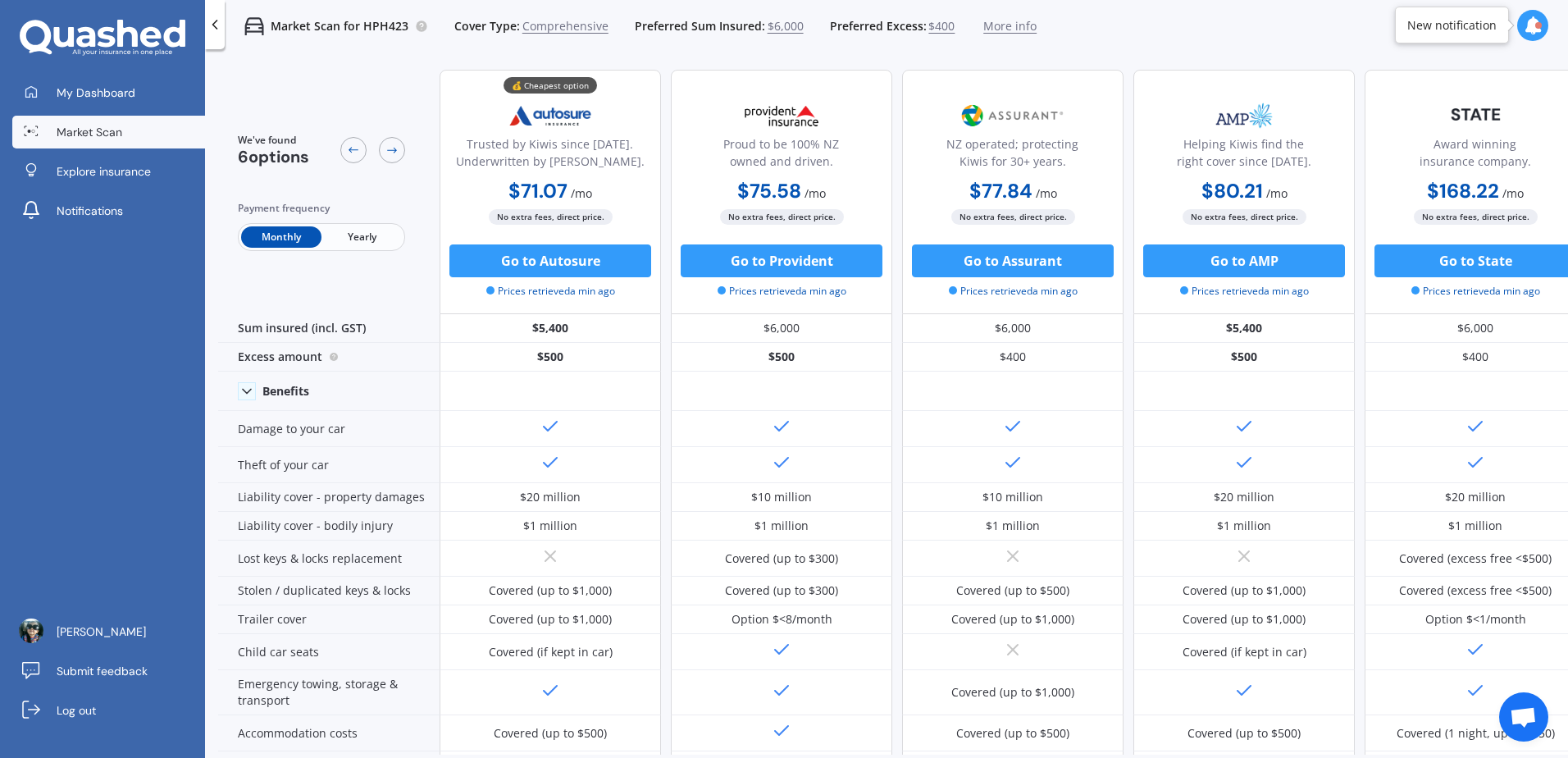
click at [162, 127] on link "Market Scan" at bounding box center [109, 132] width 193 height 33
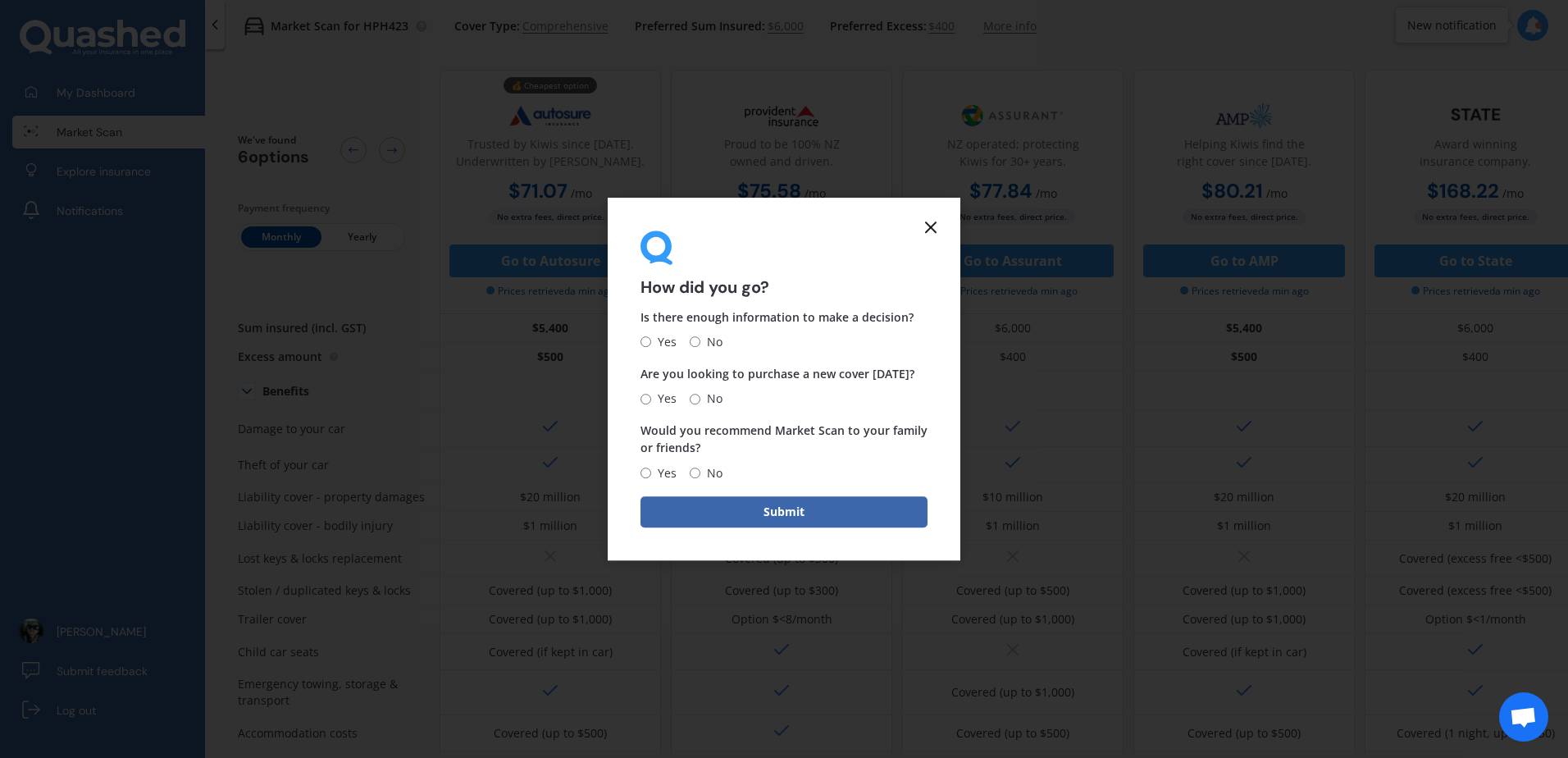
click at [933, 229] on line at bounding box center [931, 227] width 10 height 10
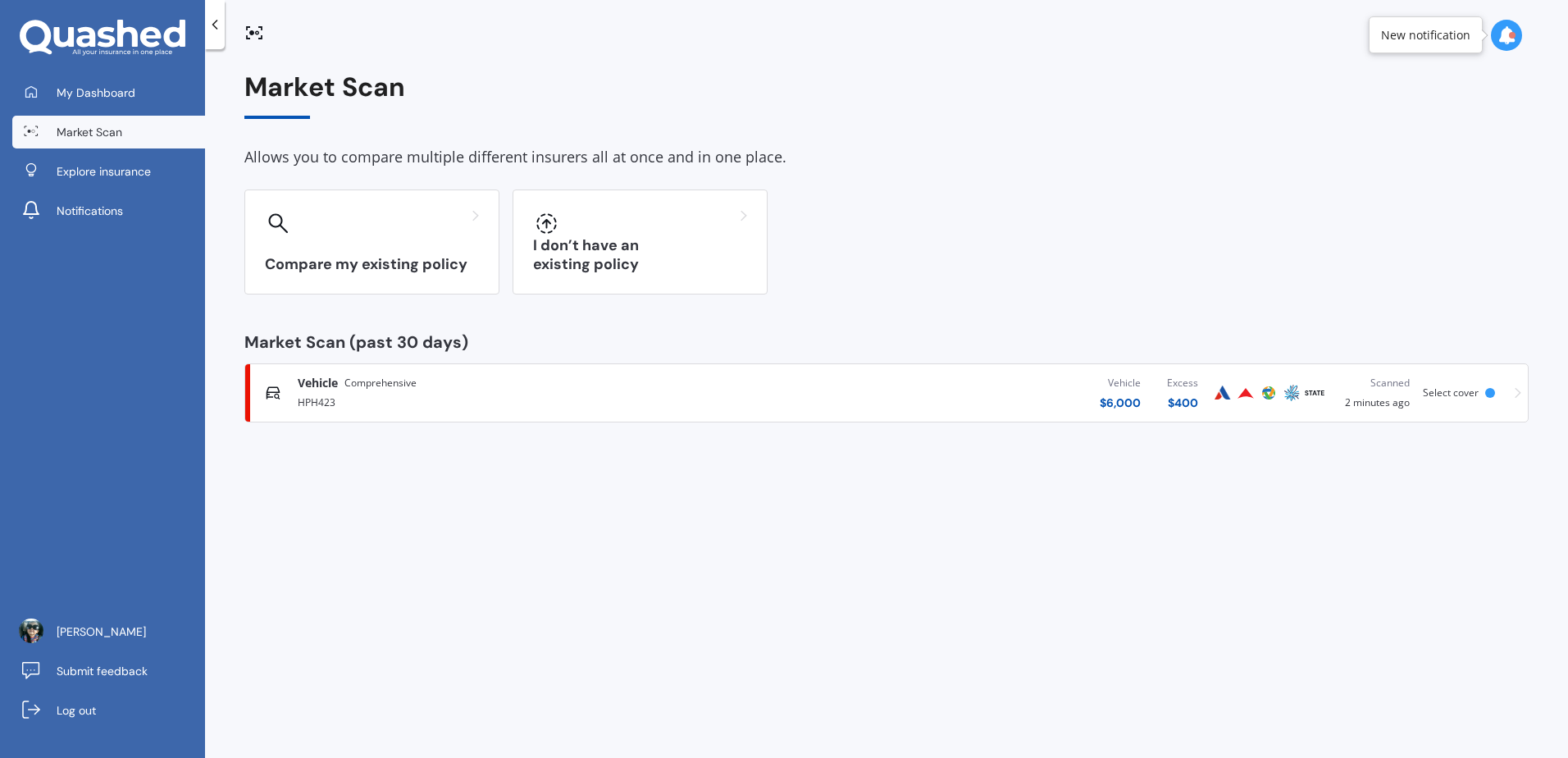
click at [658, 391] on div "Vehicle Comprehensive" at bounding box center [518, 384] width 440 height 16
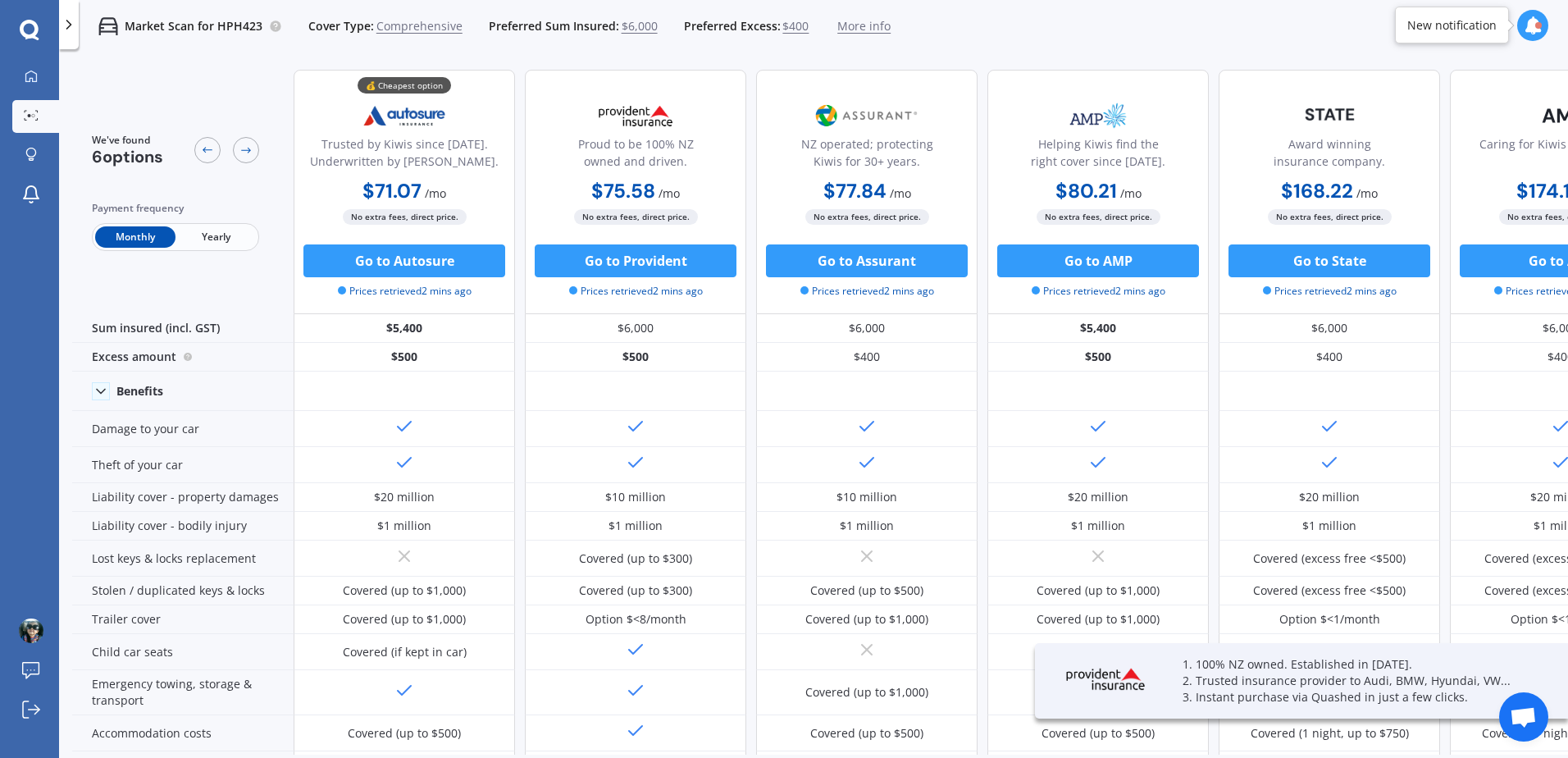
click at [1524, 21] on icon at bounding box center [1533, 25] width 18 height 18
click at [1162, 21] on div "Market Scan for HPH423 Cover Type: Comprehensive Preferred Sum Insured: $6,000 …" at bounding box center [813, 26] width 1509 height 53
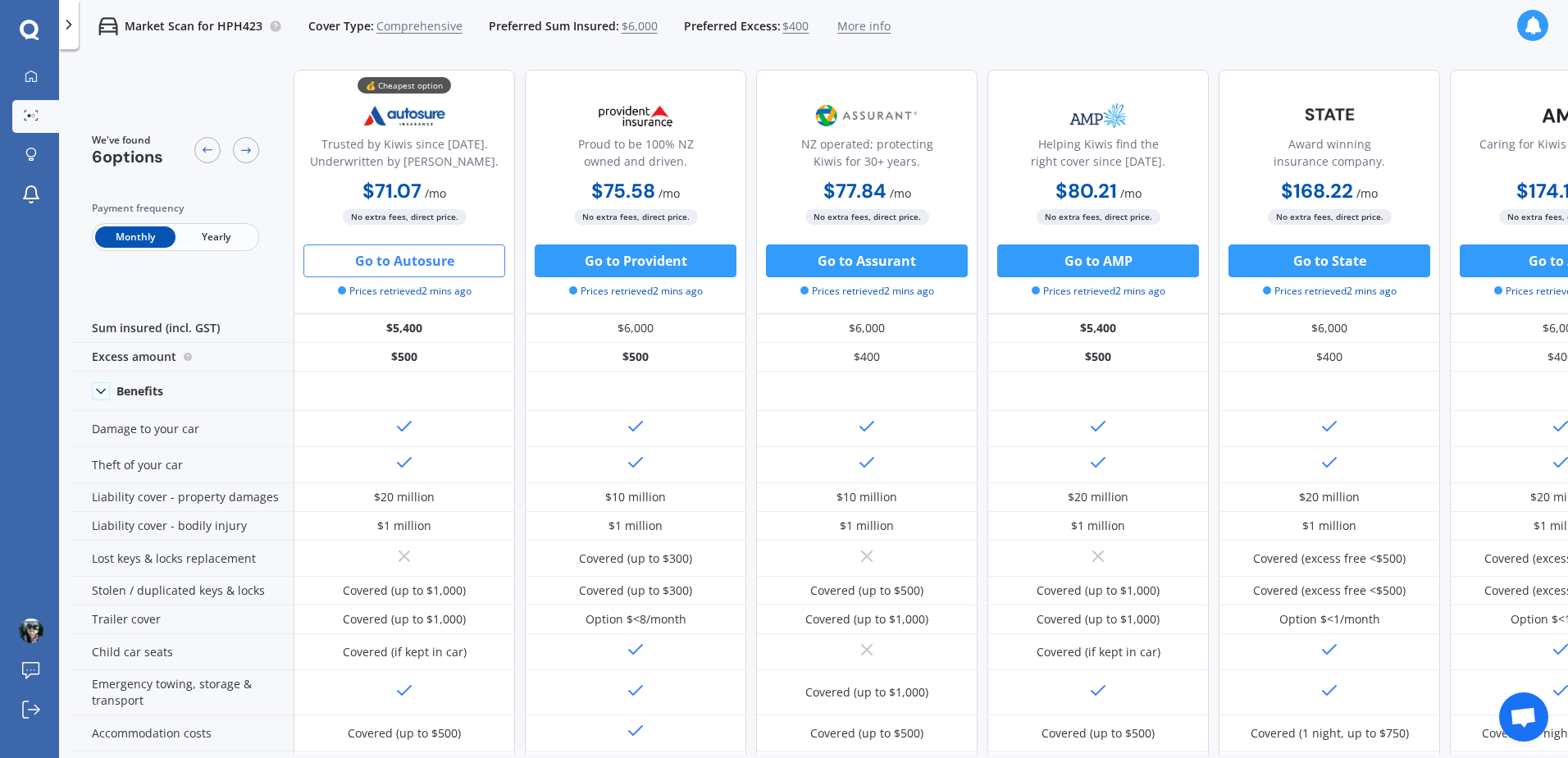
click at [409, 264] on button "Go to Autosure" at bounding box center [404, 261] width 202 height 33
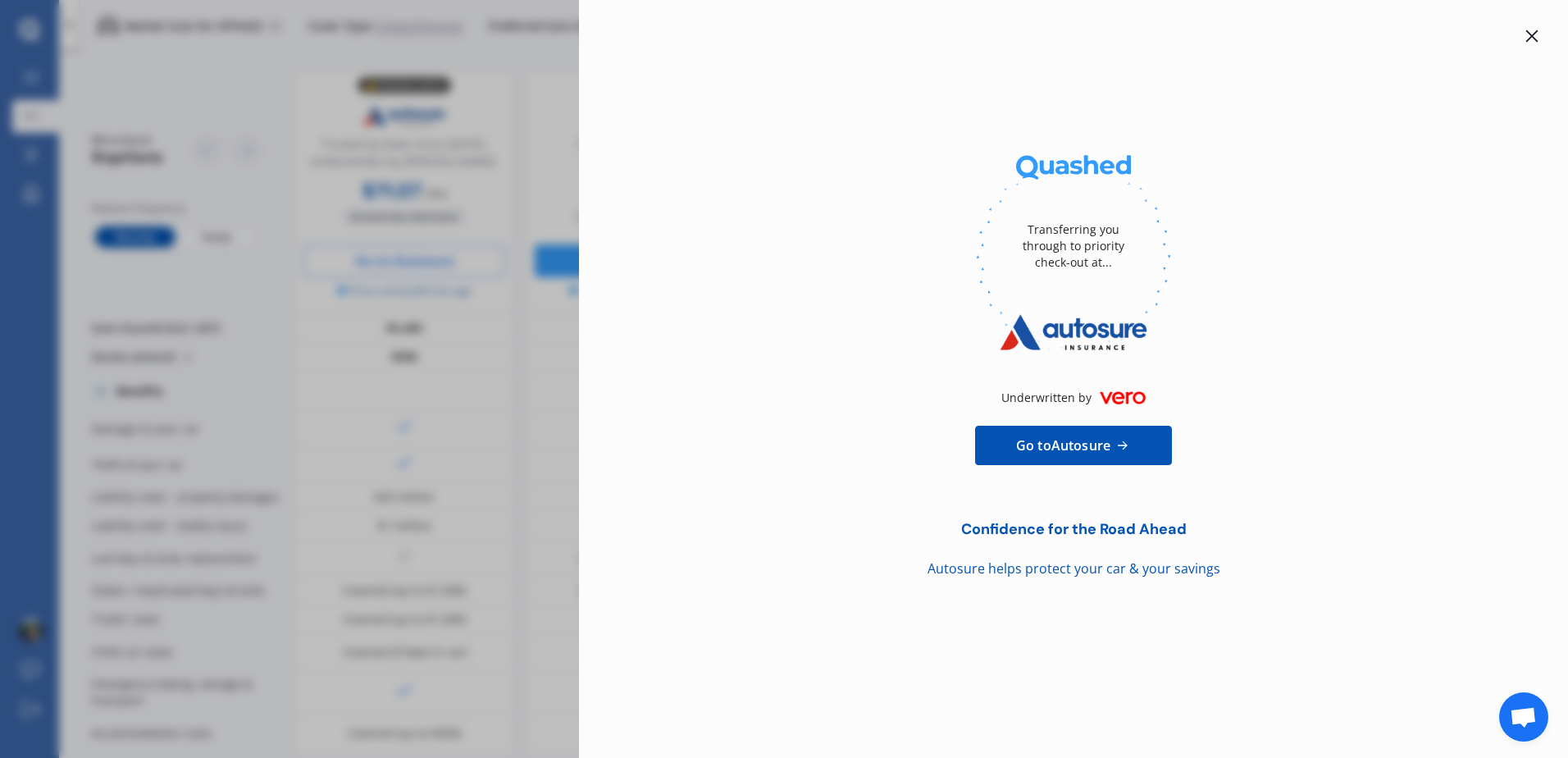
click at [1524, 34] on div at bounding box center [1532, 36] width 20 height 20
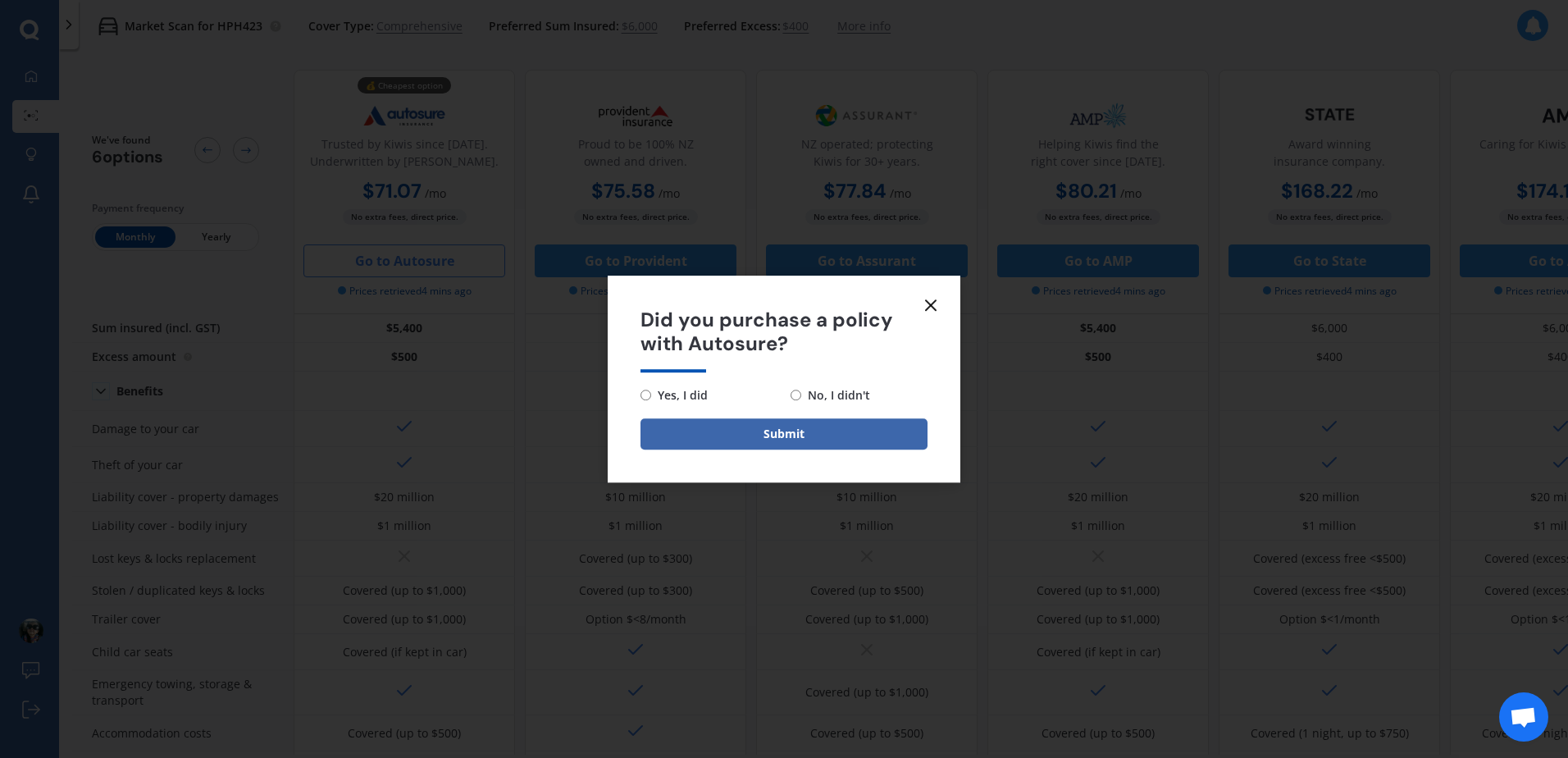
click at [843, 393] on span "No, I didn't" at bounding box center [836, 395] width 69 height 20
click at [801, 393] on input "No, I didn't" at bounding box center [796, 395] width 11 height 11
radio input "true"
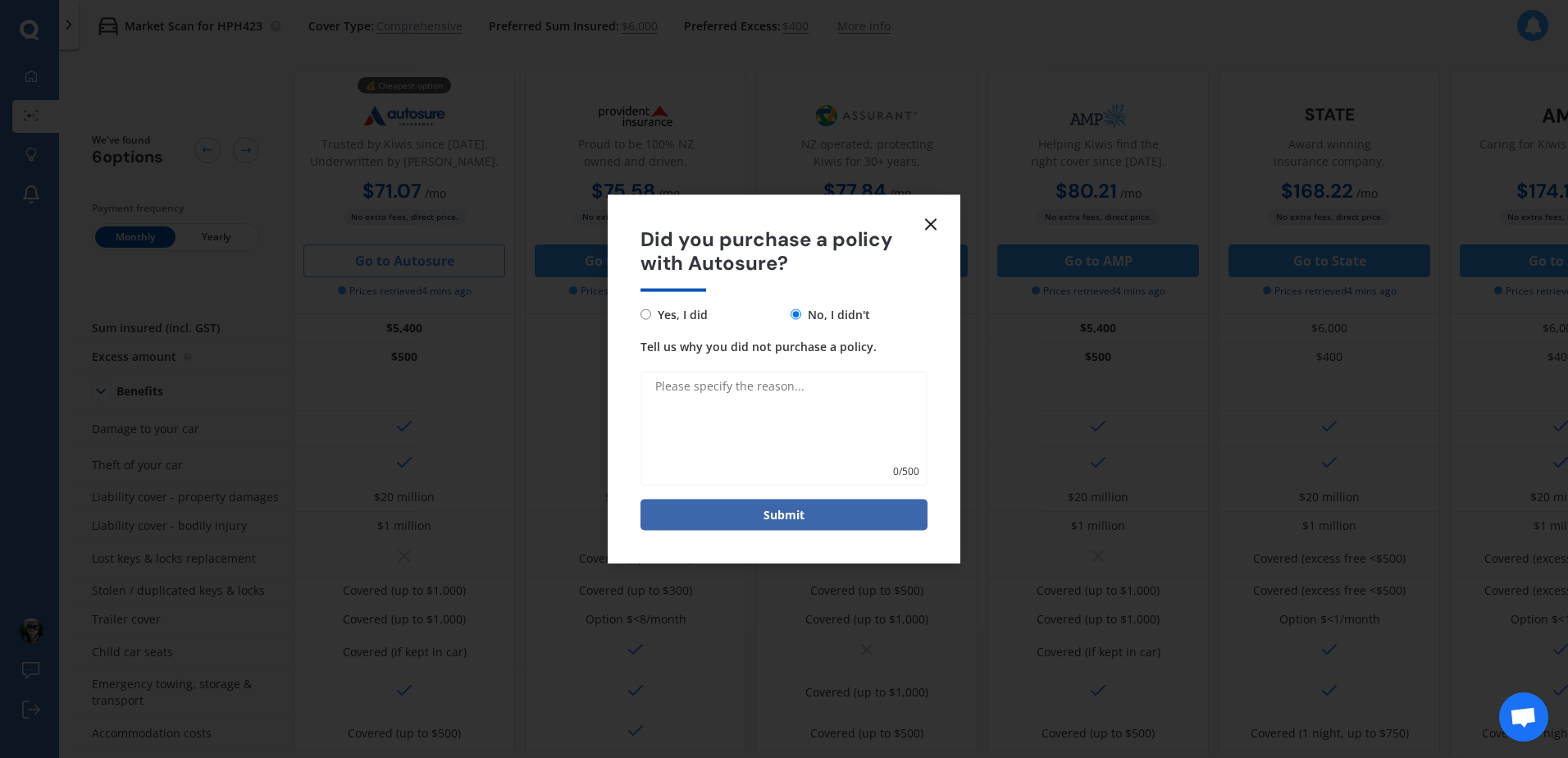
click at [935, 228] on line at bounding box center [931, 224] width 10 height 10
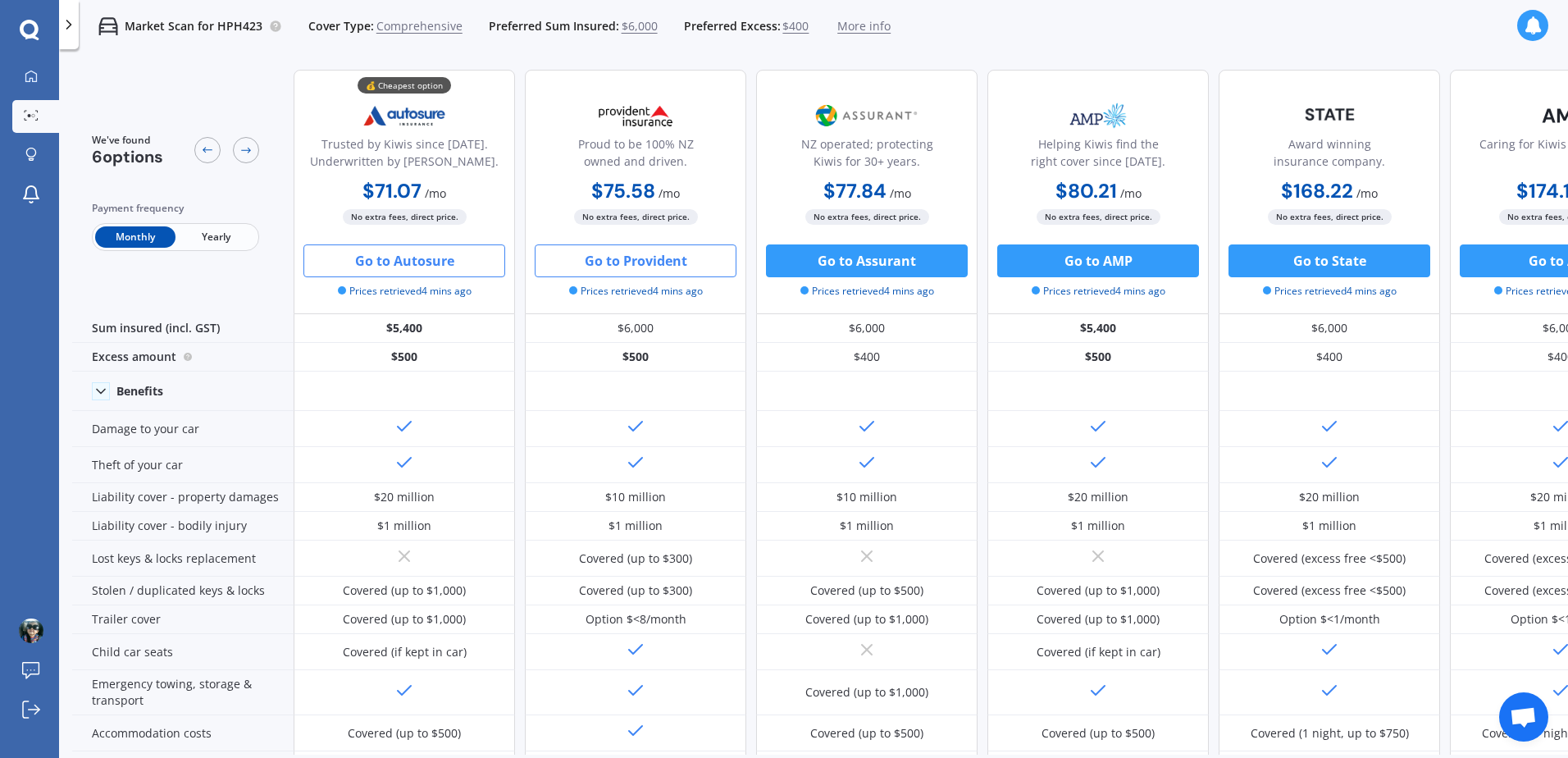
click at [629, 255] on button "Go to Provident" at bounding box center [635, 261] width 202 height 33
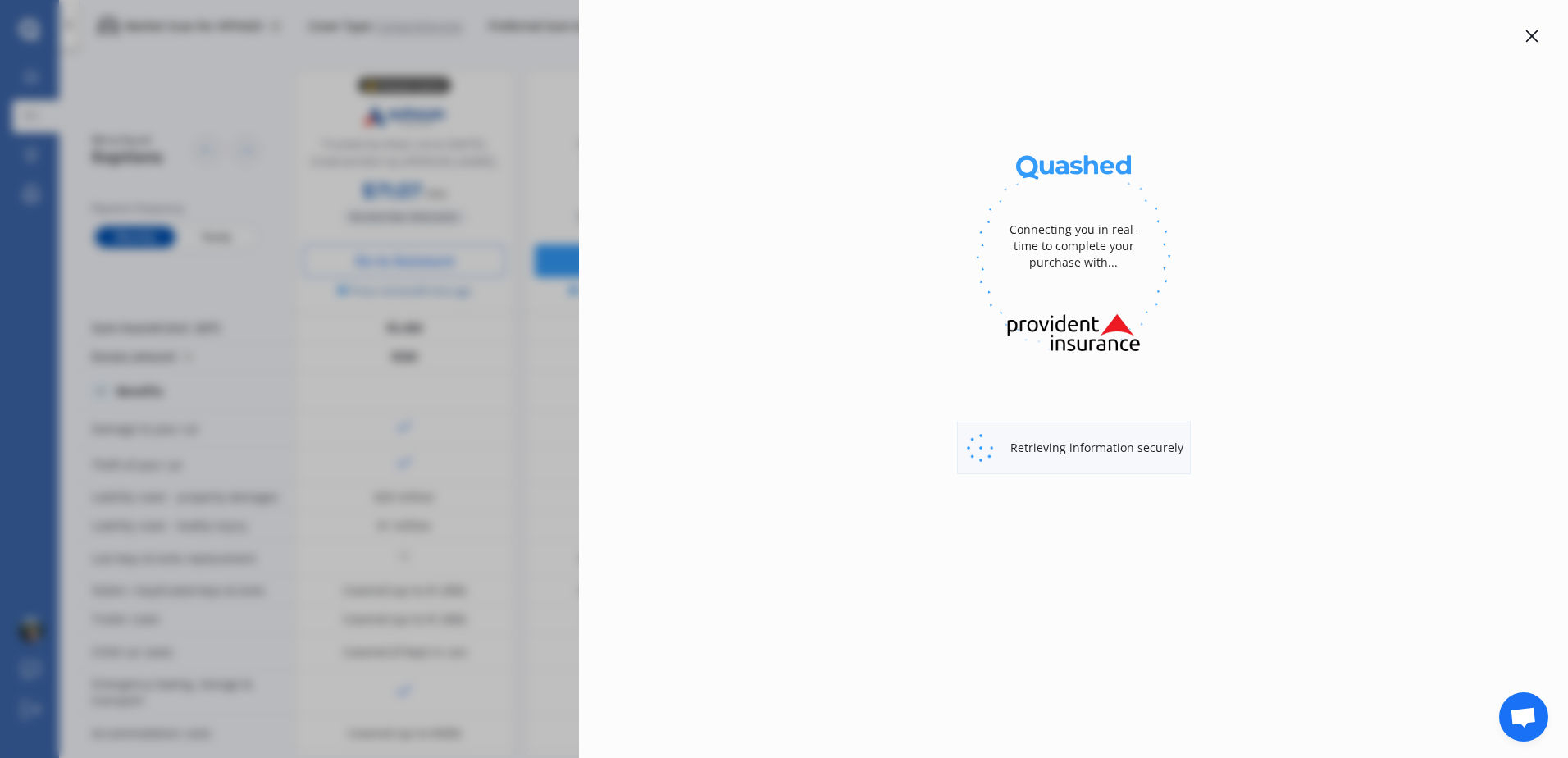
select select "full"
select select "[STREET_ADDRESS]"
select select "TOYOTA"
select select "MARK X"
select select "NO"
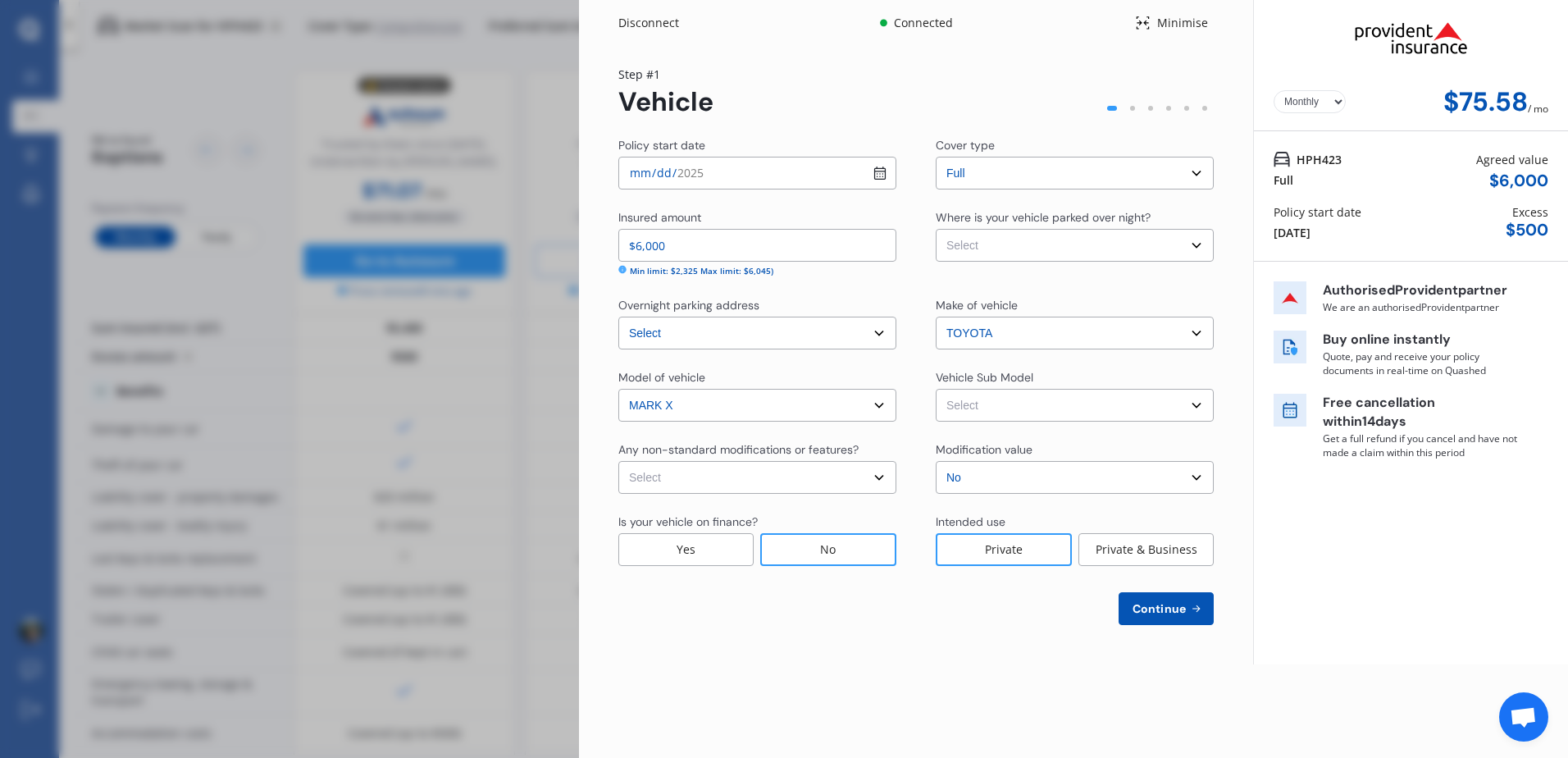
click at [1094, 412] on select "Select Mark X 250GT Four F Package Sedan 4dr Auto 6sp 4WD 2.5i [IMP] Mark X 250…" at bounding box center [1074, 405] width 278 height 33
click at [833, 480] on select "Select None [MEDICAL_DATA] System(NOS) Roll Cage Full Racing Harness" at bounding box center [757, 478] width 278 height 33
select select "none"
click at [618, 462] on select "Select None [MEDICAL_DATA] System(NOS) Roll Cage Full Racing Harness" at bounding box center [757, 478] width 278 height 33
click at [1078, 243] on select "Select Garage (fully enclosed) Off Street Parking Other" at bounding box center [1074, 245] width 278 height 33
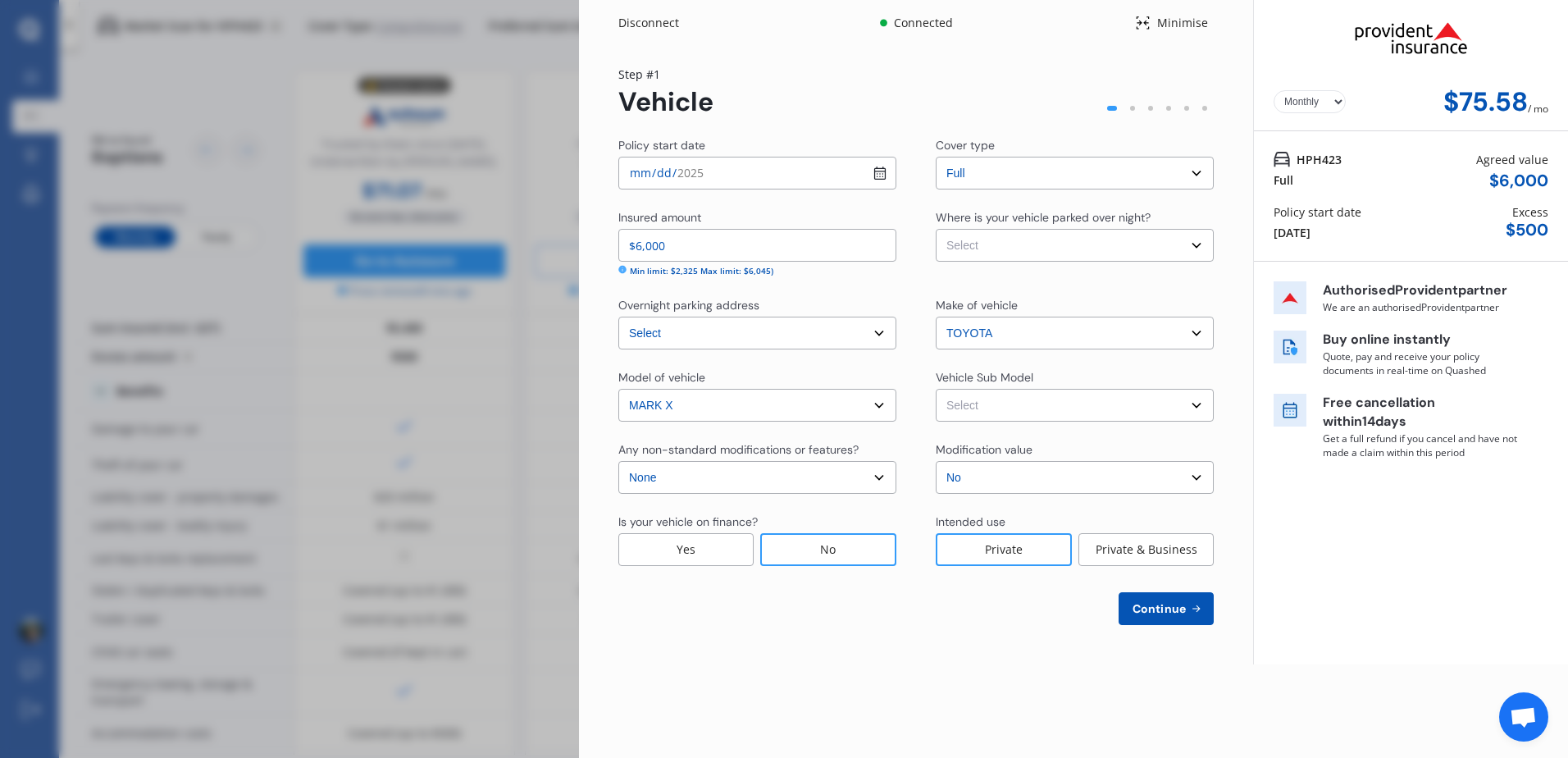
select select "OFF-STREET"
click at [935, 228] on select "Select Garage (fully enclosed) Off Street Parking Other" at bounding box center [1074, 245] width 278 height 33
click at [1052, 399] on select "Select Mark X 250GT Four F Package Sedan 4dr Auto 6sp 4WD 2.5i [IMP] Mark X 250…" at bounding box center [1074, 405] width 278 height 33
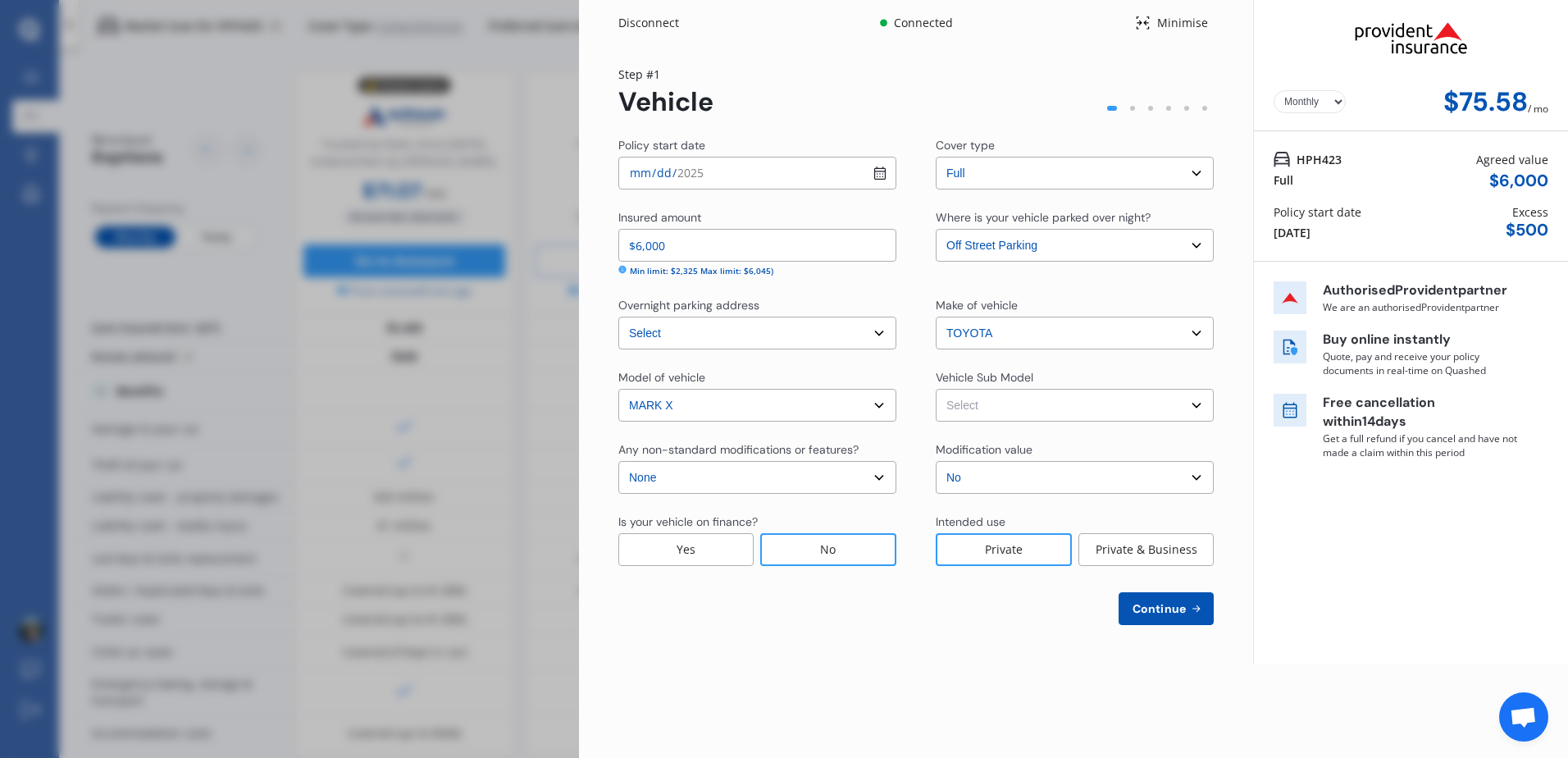
click at [1108, 413] on select "Select Mark X 250GT Four F Package Sedan 4dr Auto 6sp 4WD 2.5i [IMP] Mark X 250…" at bounding box center [1074, 405] width 278 height 33
click at [1106, 411] on select "Select Mark X 250GT Four F Package Sedan 4dr Auto 6sp 4WD 2.5i [IMP] Mark X 250…" at bounding box center [1074, 405] width 278 height 33
click at [1115, 405] on select "Select Mark X 250GT Four F Package Sedan 4dr Auto 6sp 4WD 2.5i [IMP] Mark X 250…" at bounding box center [1074, 405] width 278 height 33
click at [1119, 493] on select "Select No Up to $4000 Up to $6000 Greater than $6000" at bounding box center [1074, 478] width 278 height 33
click at [1092, 479] on select "Select No Up to $4000 Up to $6000 Greater than $6000" at bounding box center [1074, 478] width 278 height 33
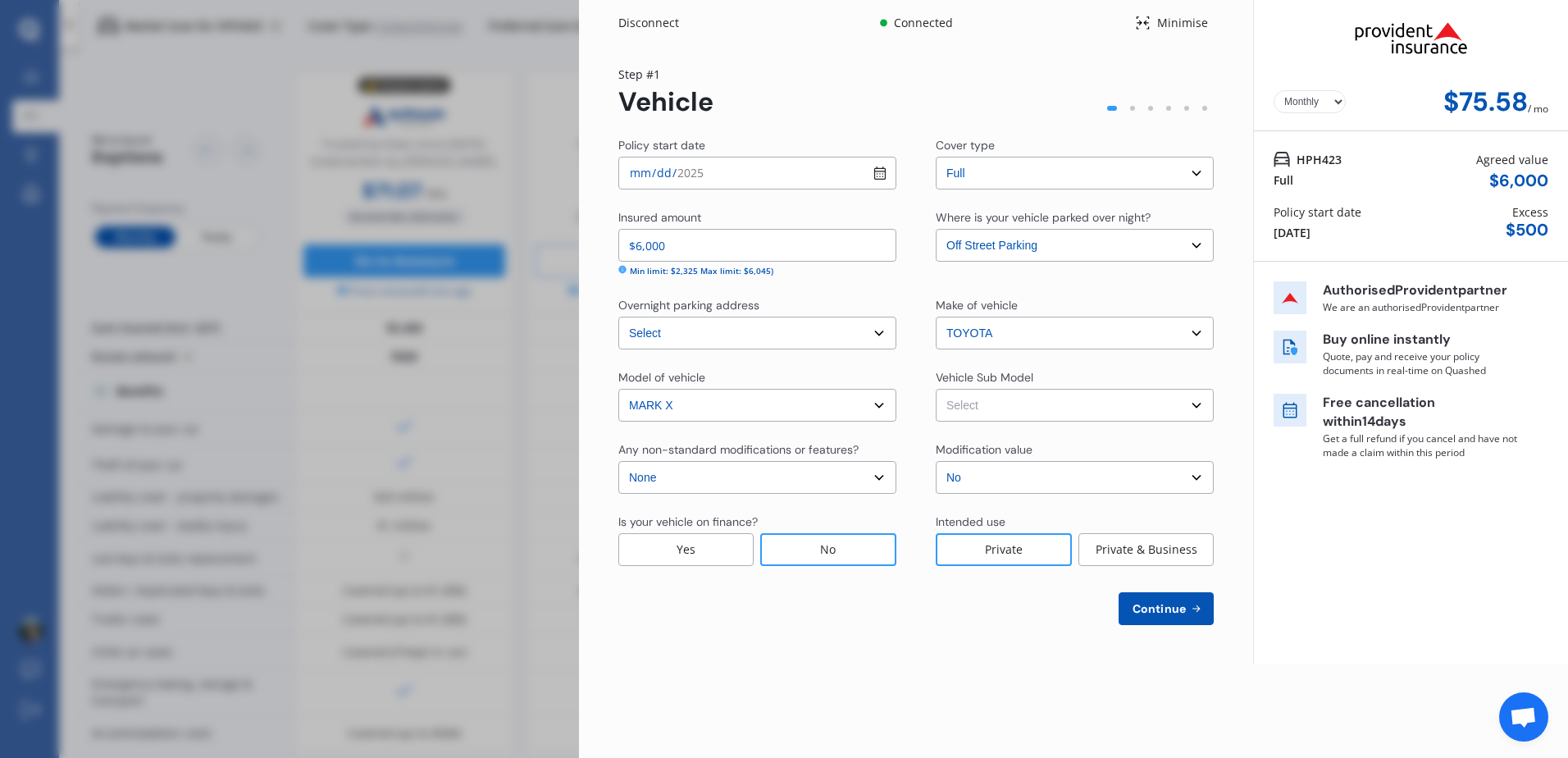
click at [1185, 616] on span "Continue" at bounding box center [1159, 608] width 60 height 13
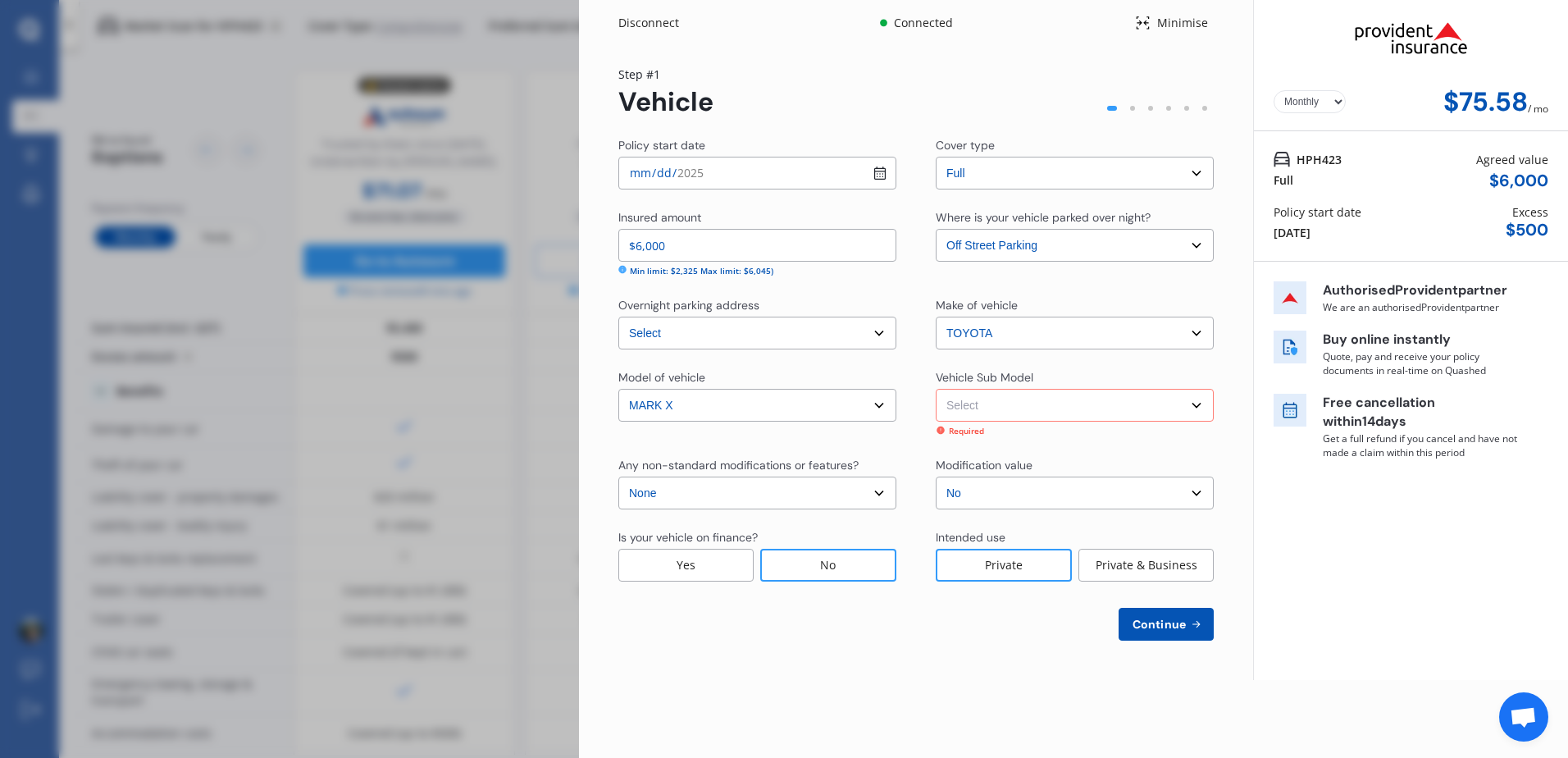
click at [1149, 412] on select "Select Mark X 250GT Four F Package Sedan 4dr Auto 6sp 4WD 2.5i [IMP] Mark X 250…" at bounding box center [1074, 405] width 278 height 33
select select "NZVTOYO2005AEHR"
click at [935, 389] on select "Select Mark X 250GT Four F Package Sedan 4dr Auto 6sp 4WD 2.5i [IMP] Mark X 250…" at bounding box center [1074, 405] width 278 height 33
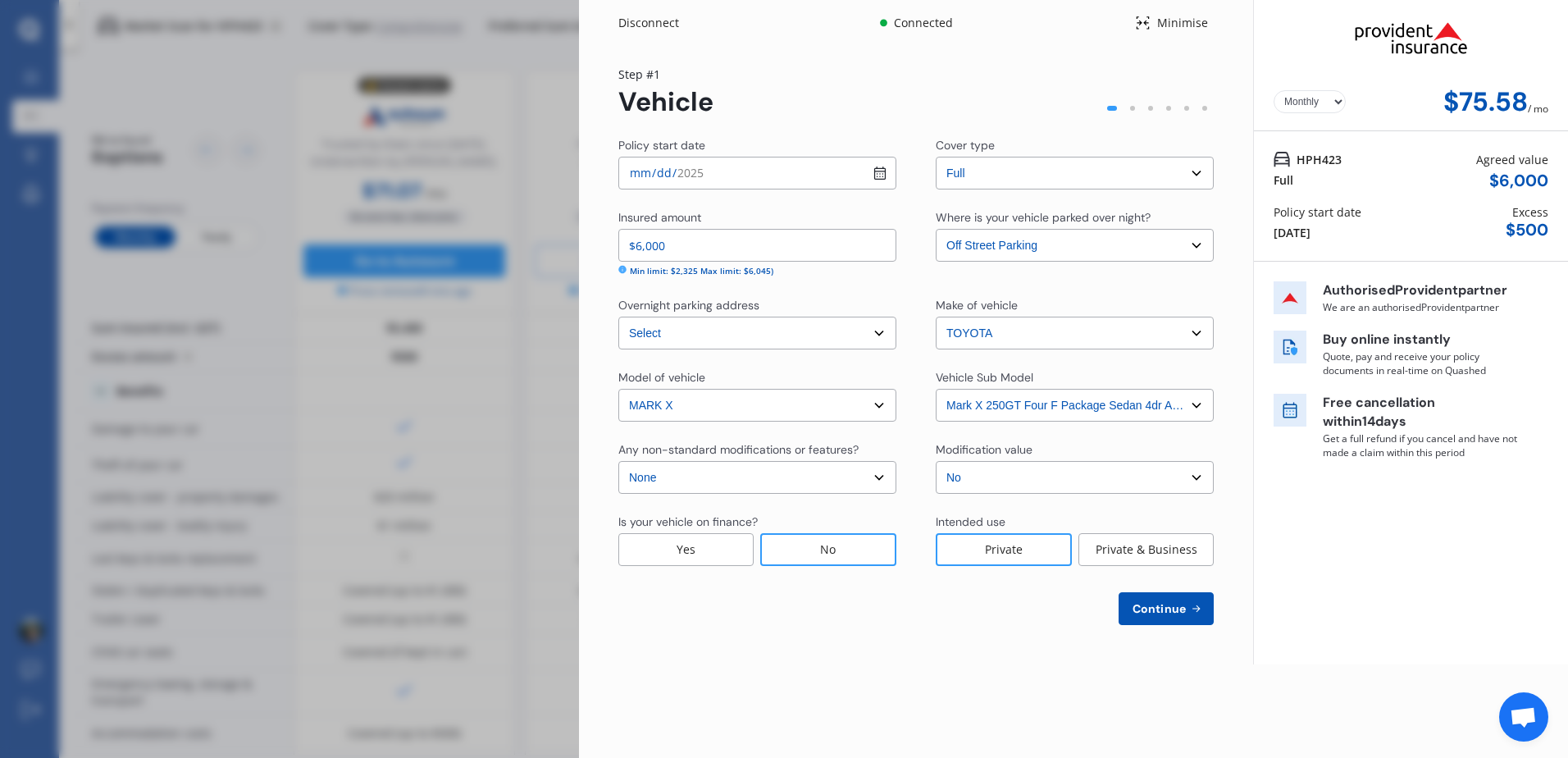
drag, startPoint x: 947, startPoint y: 407, endPoint x: 1114, endPoint y: 407, distance: 167.0
click at [1114, 407] on select "Select Mark X 250GT Four F Package Sedan 4dr Auto 6sp 4WD 2.5i [IMP] Mark X 250…" at bounding box center [1074, 405] width 278 height 33
click at [935, 389] on select "Select Mark X 250GT Four F Package Sedan 4dr Auto 6sp 4WD 2.5i [IMP] Mark X 250…" at bounding box center [1074, 405] width 278 height 33
click at [1198, 402] on select "Select Mark X 250GT Four F Package Sedan 4dr Auto 6sp 4WD 2.5i [IMP] Mark X 250…" at bounding box center [1074, 405] width 278 height 33
click at [1167, 611] on span "Continue" at bounding box center [1159, 608] width 60 height 13
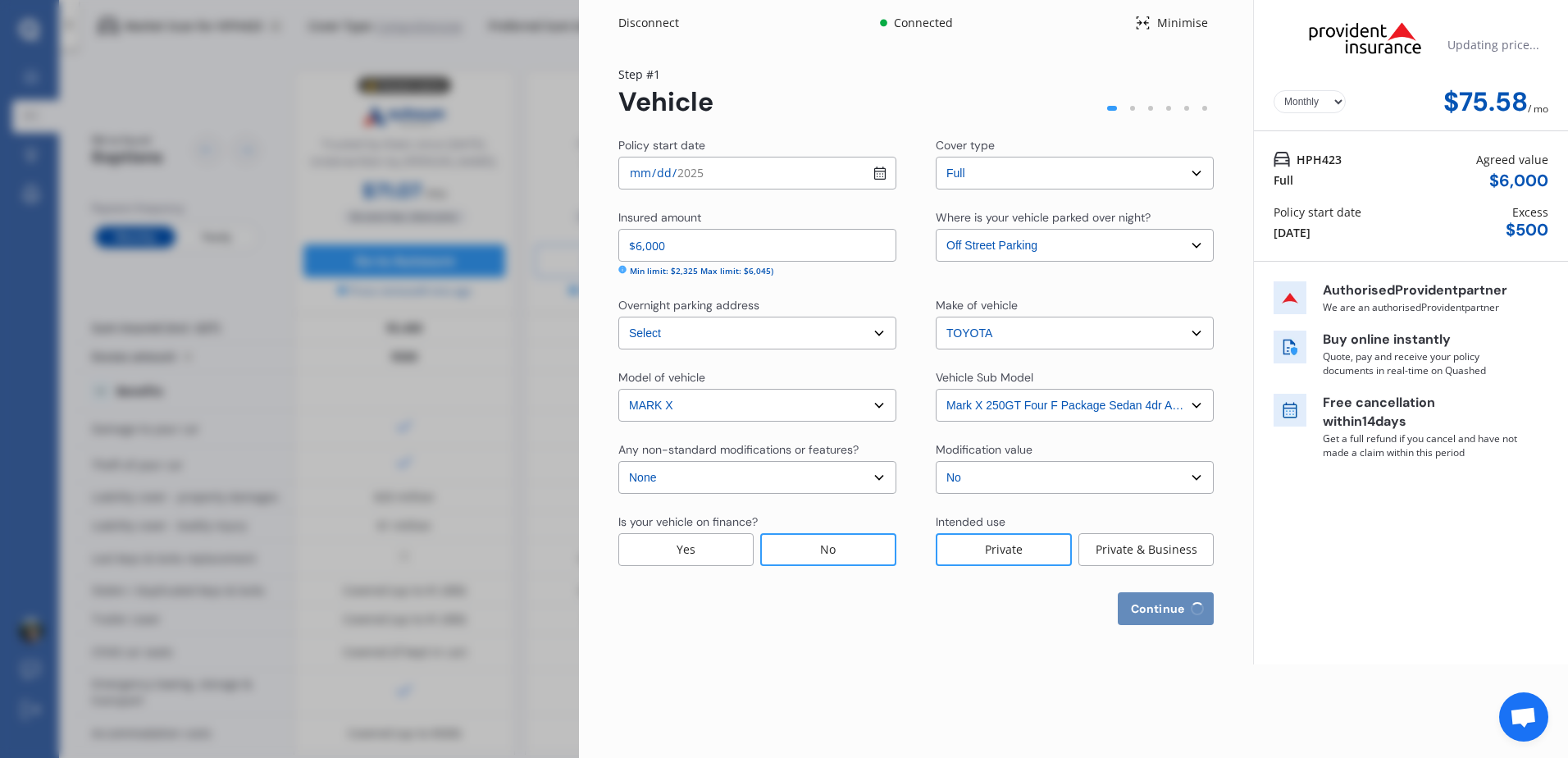
select select "14"
select select "10"
select select "1994"
select select "NZ_LEARNERS"
select select "0"
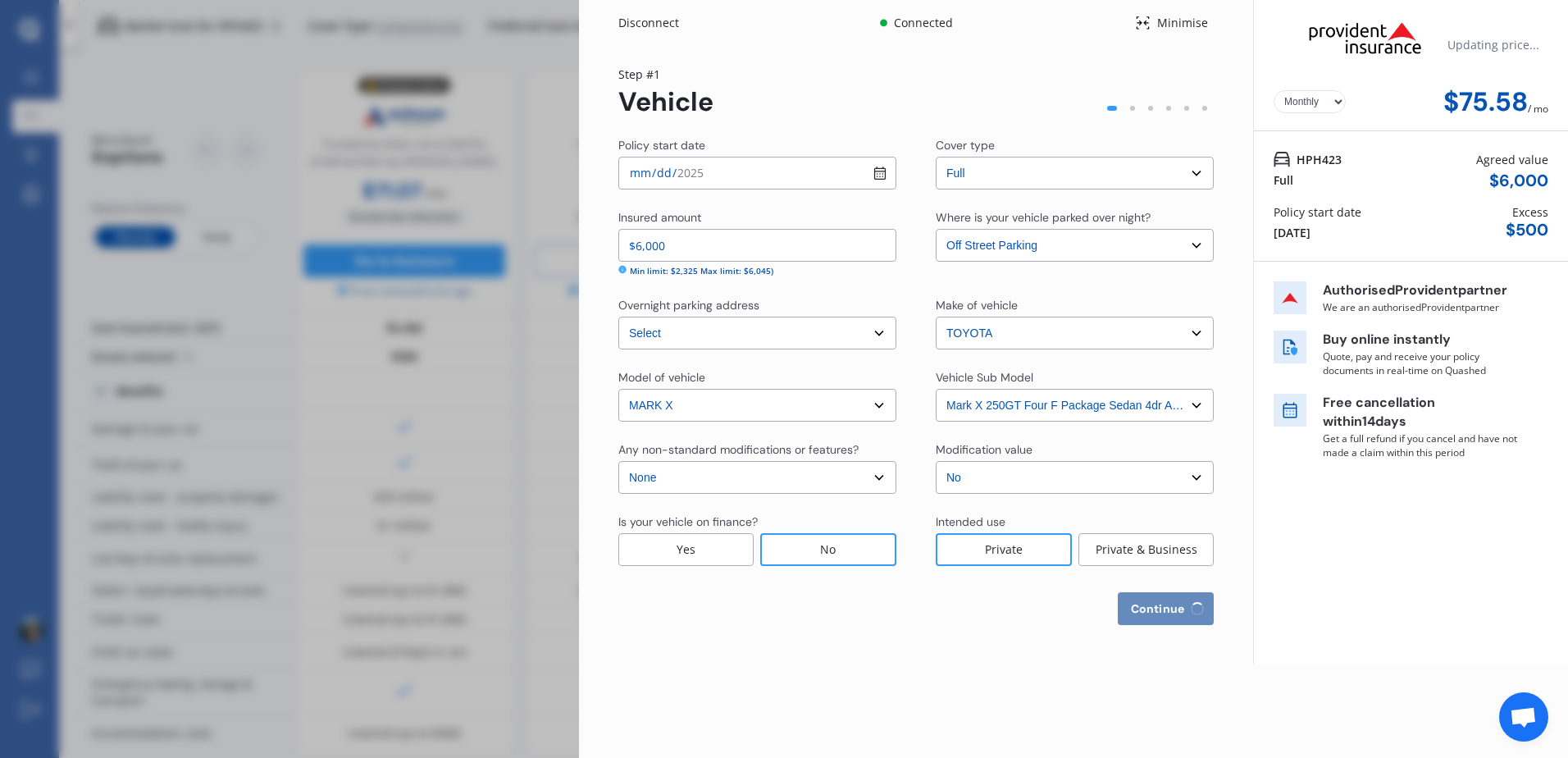
select select "25"
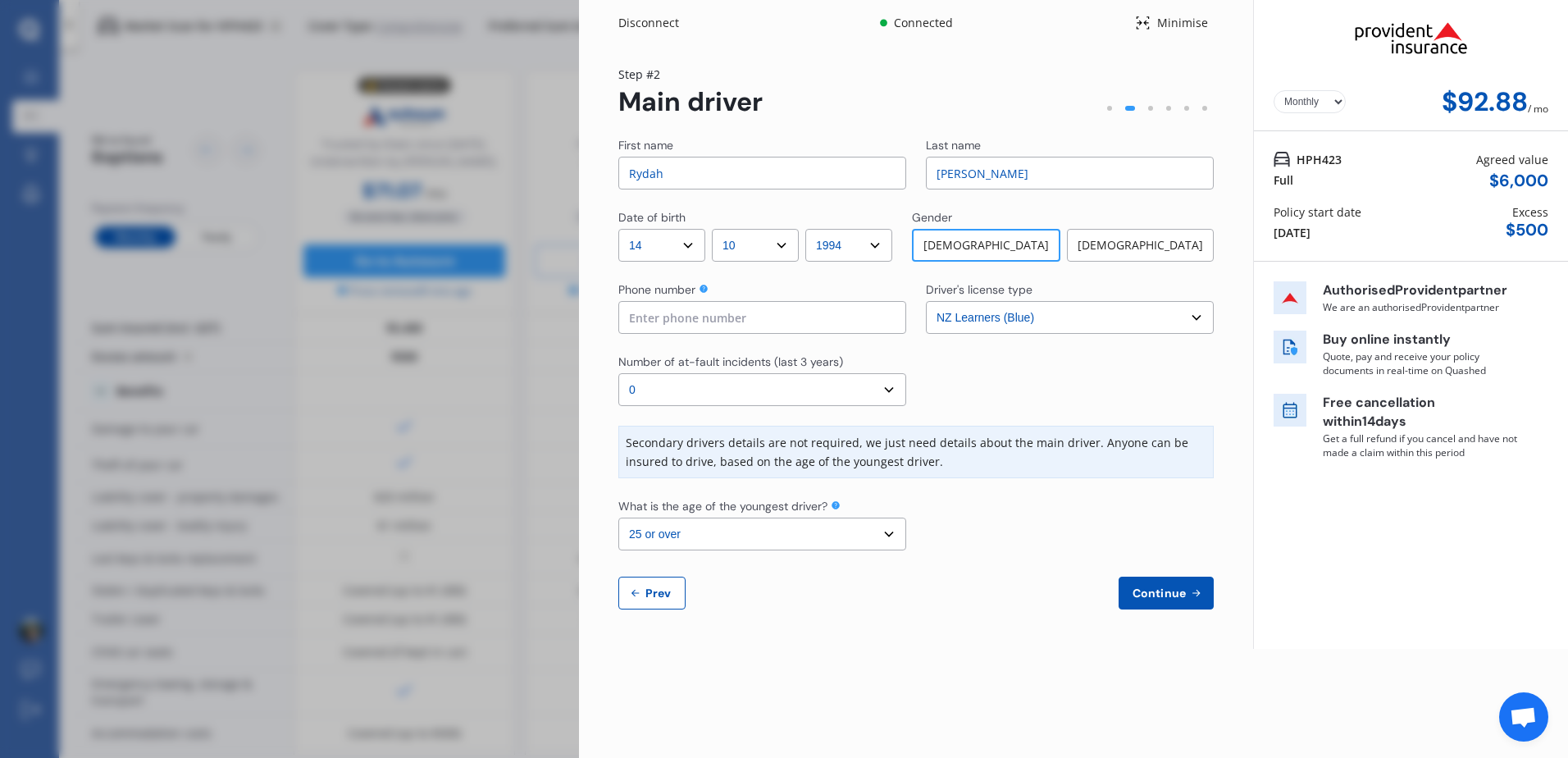
click at [807, 169] on input "Rydah" at bounding box center [762, 173] width 288 height 33
type input "[PERSON_NAME]"
type input "Hotere"
click at [746, 317] on input at bounding box center [762, 317] width 288 height 33
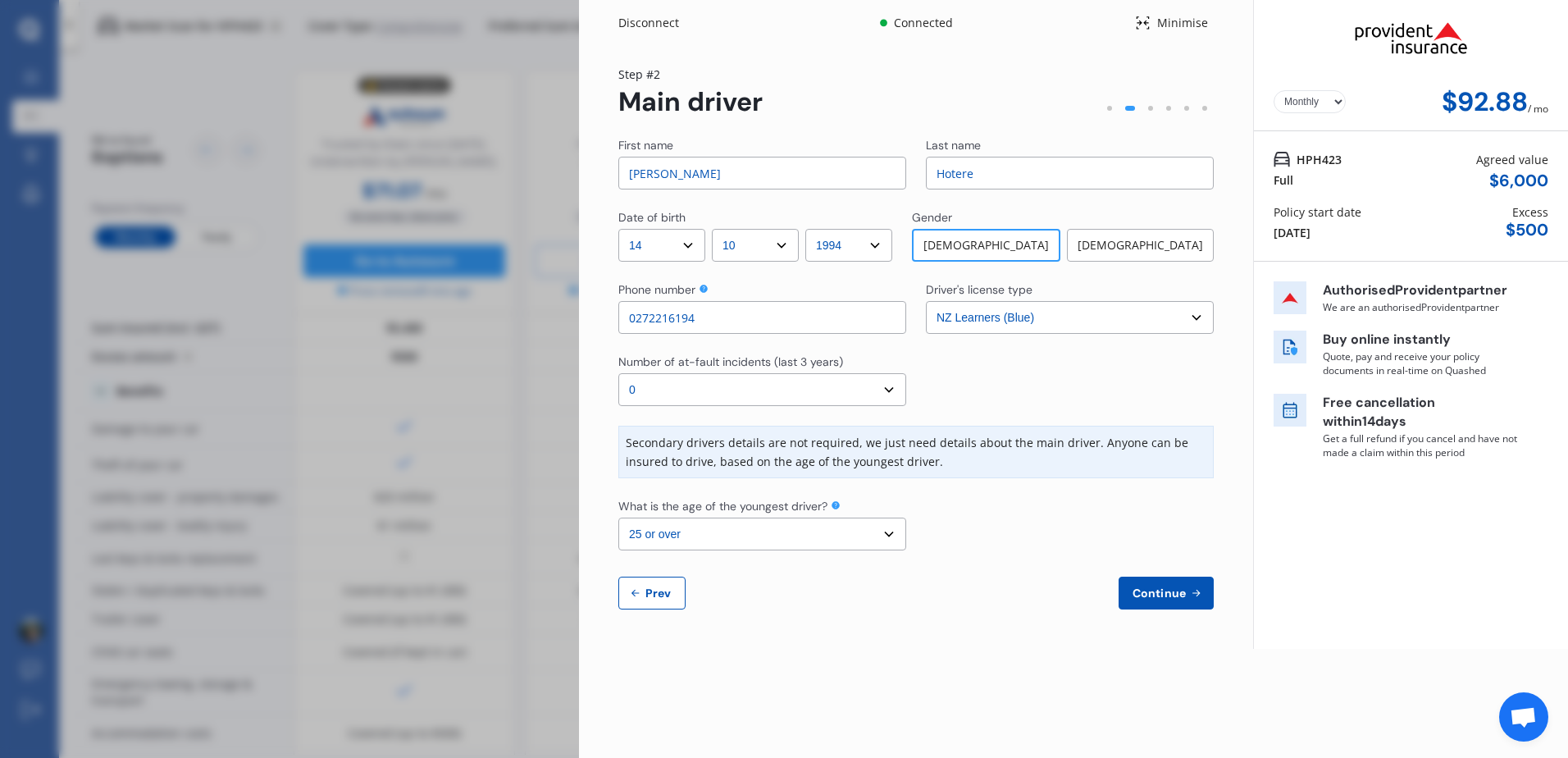
type input "0272216194"
click at [1038, 387] on div at bounding box center [1070, 380] width 288 height 53
click at [826, 390] on select "Select number of at-fault incidents (last 3 years) 0 1 2 3 4 5 or more" at bounding box center [762, 390] width 288 height 33
click at [618, 374] on select "Select number of at-fault incidents (last 3 years) 0 1 2 3 4 5 or more" at bounding box center [762, 390] width 288 height 33
click at [946, 649] on div "Yearly Monthly $92.88 / mo Step # 2 Main driver First name [PERSON_NAME] Last n…" at bounding box center [916, 347] width 674 height 603
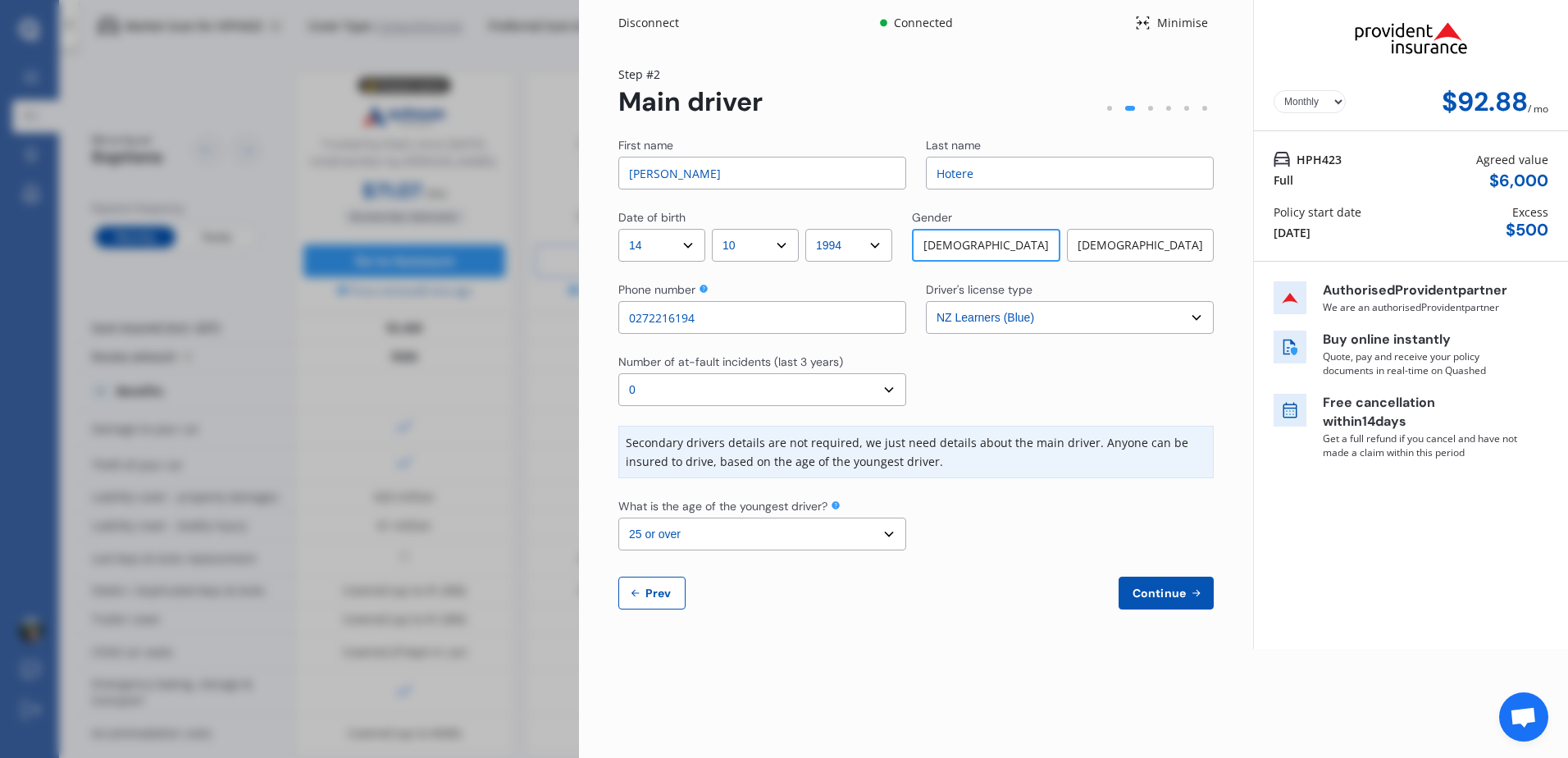
click at [1173, 589] on span "Continue" at bounding box center [1159, 593] width 60 height 13
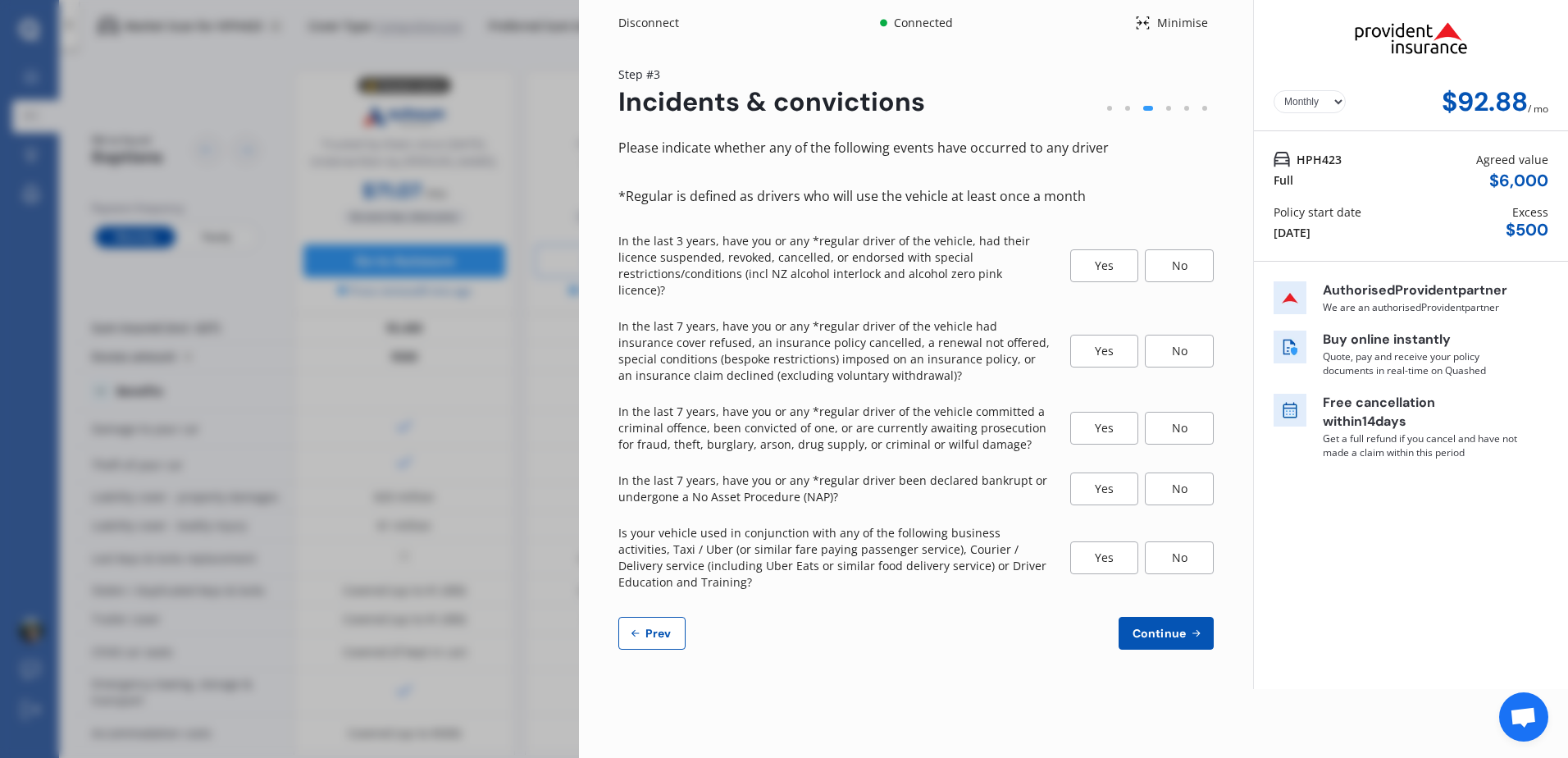
click at [1182, 252] on div "No" at bounding box center [1179, 266] width 69 height 33
click at [1179, 335] on div "No" at bounding box center [1179, 351] width 69 height 33
click at [1183, 420] on div "No" at bounding box center [1179, 428] width 69 height 33
click at [1180, 479] on div "No" at bounding box center [1179, 489] width 69 height 33
click at [1175, 541] on div "No" at bounding box center [1179, 558] width 69 height 33
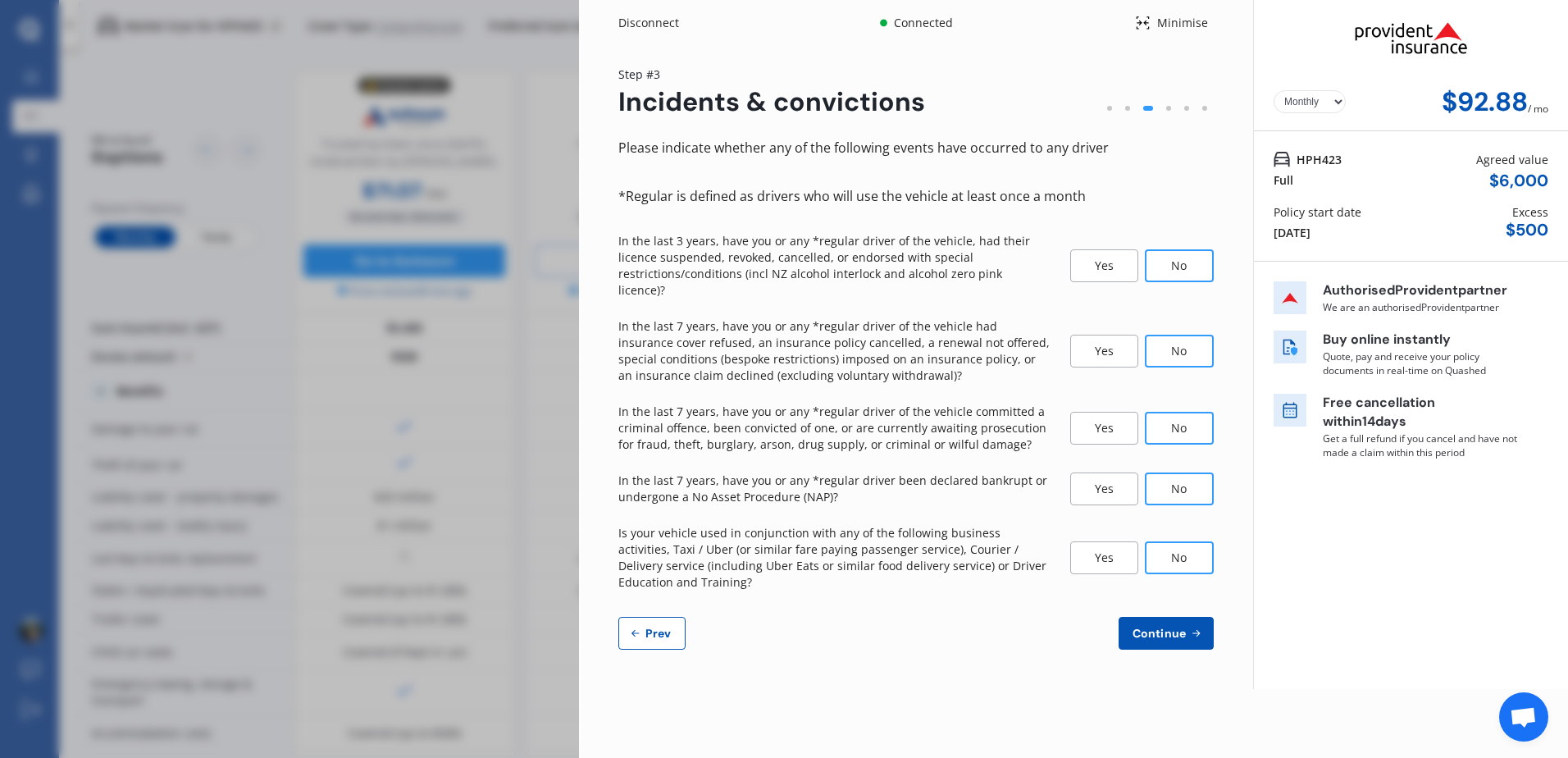
click at [1168, 627] on span "Continue" at bounding box center [1159, 633] width 60 height 13
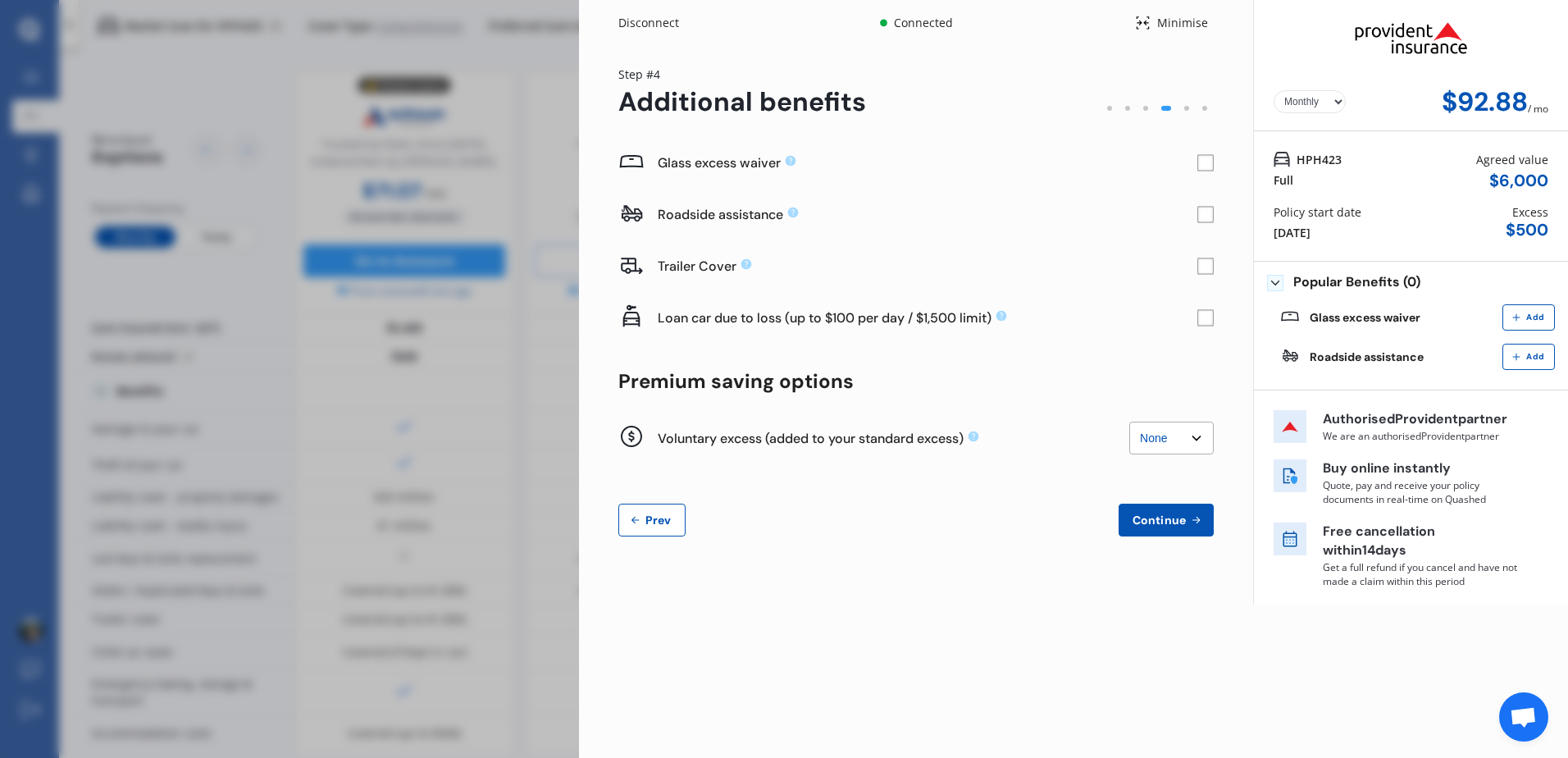
click at [1166, 513] on span "Continue" at bounding box center [1159, 520] width 60 height 13
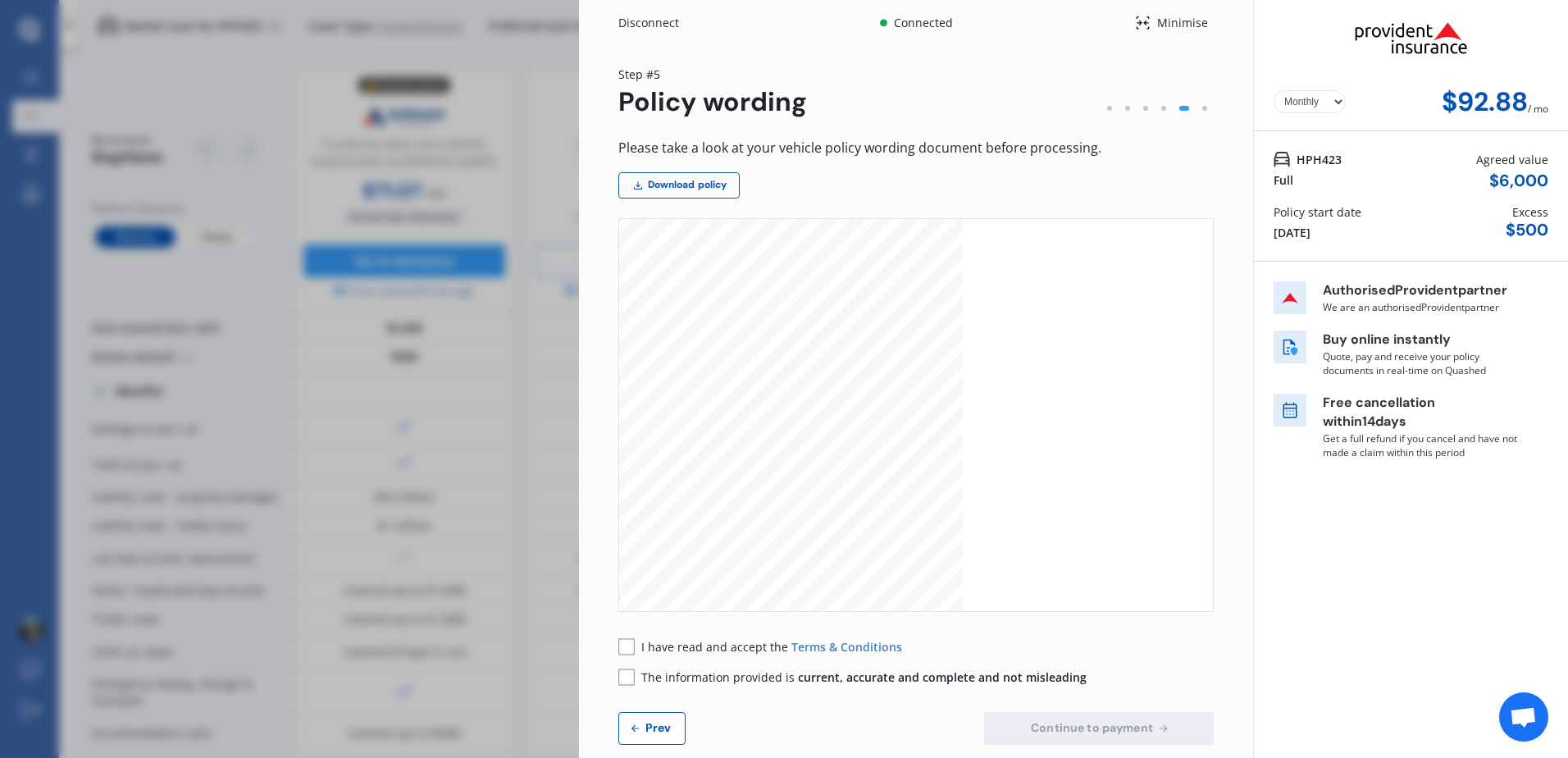
scroll to position [1066, 0]
